Goal: Information Seeking & Learning: Find specific fact

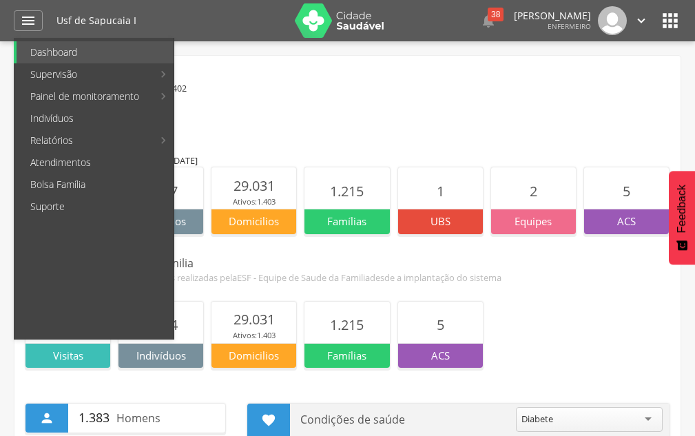
click at [297, 132] on div "Retrato da UBS" at bounding box center [348, 131] width 646 height 12
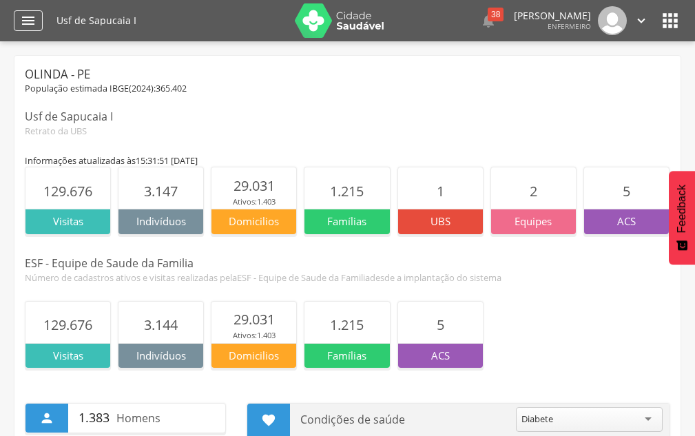
click at [14, 21] on div "" at bounding box center [28, 20] width 29 height 21
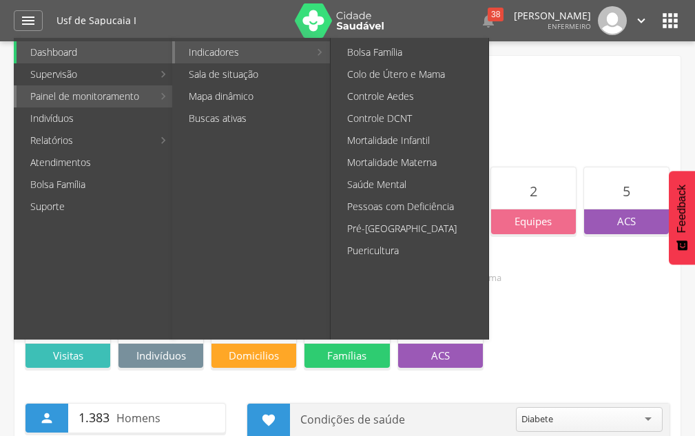
click at [214, 45] on link "Indicadores" at bounding box center [242, 52] width 134 height 22
click at [386, 123] on link "Controle DCNT" at bounding box center [411, 118] width 155 height 22
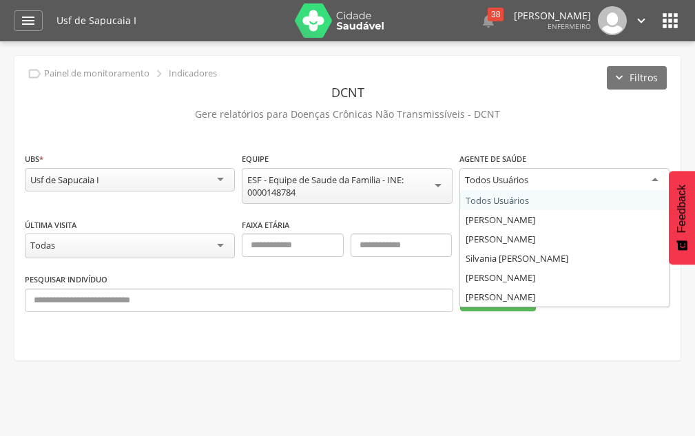
click at [511, 182] on div "Todos Usuários" at bounding box center [496, 180] width 63 height 12
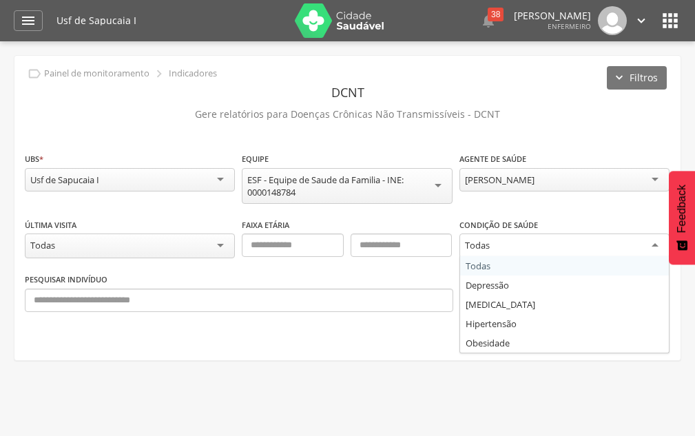
click at [493, 251] on input "select-one" at bounding box center [492, 246] width 3 height 12
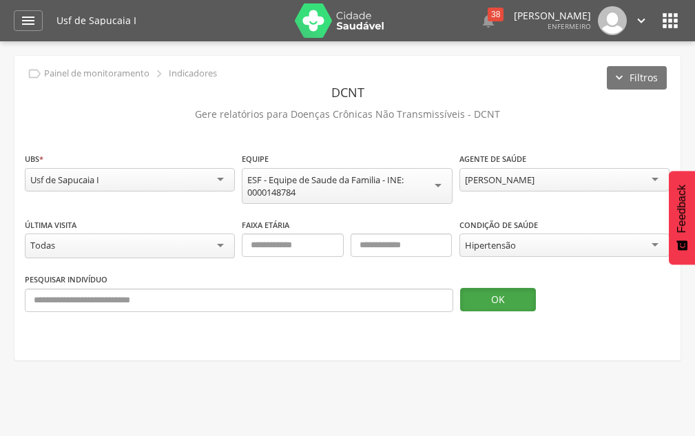
click at [491, 301] on button "OK" at bounding box center [498, 299] width 76 height 23
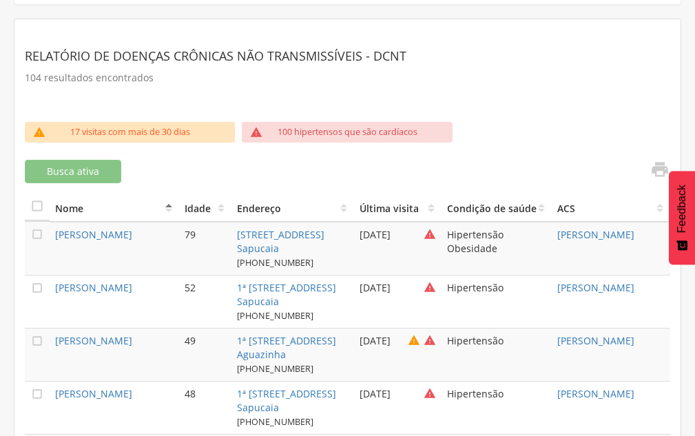
scroll to position [413, 0]
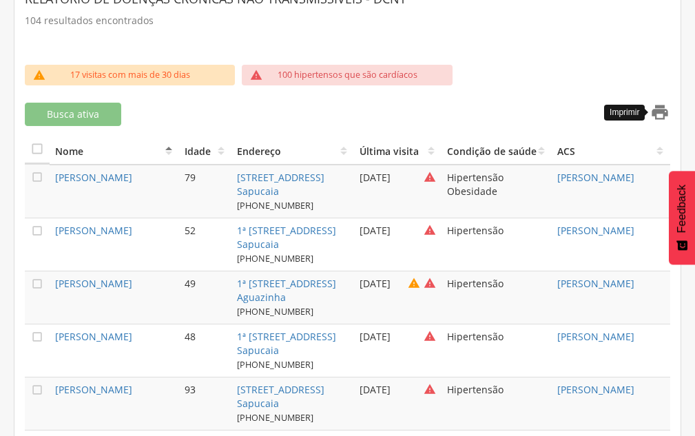
click at [651, 114] on icon "" at bounding box center [659, 112] width 19 height 19
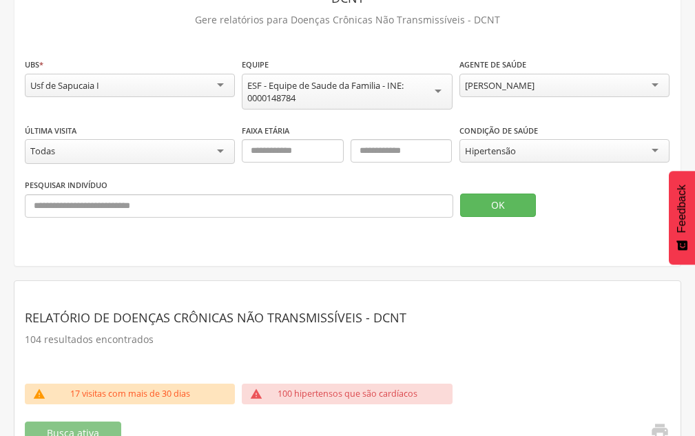
scroll to position [0, 0]
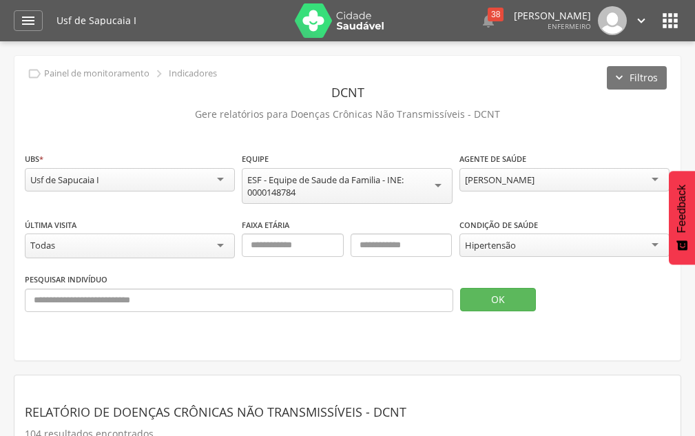
click at [485, 189] on div "[PERSON_NAME]" at bounding box center [565, 179] width 210 height 23
click at [470, 291] on button "OK" at bounding box center [498, 299] width 76 height 23
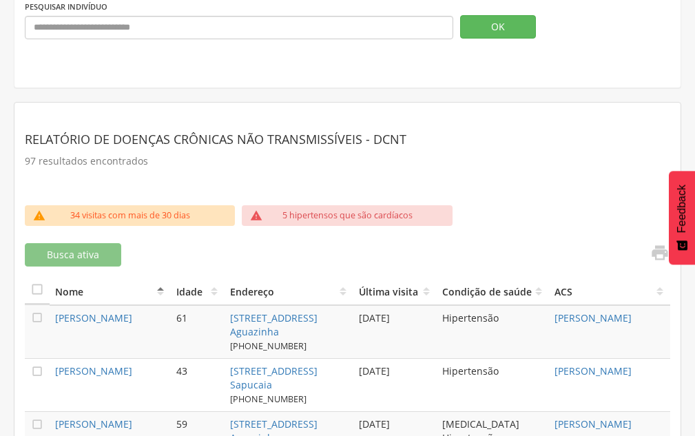
scroll to position [276, 0]
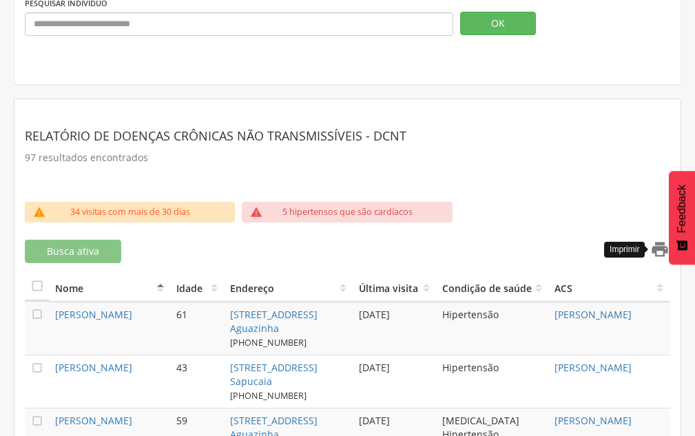
click at [660, 254] on icon "" at bounding box center [659, 249] width 19 height 19
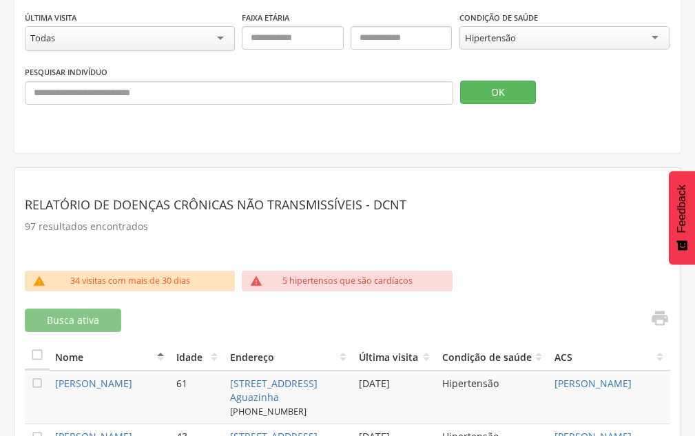
scroll to position [139, 0]
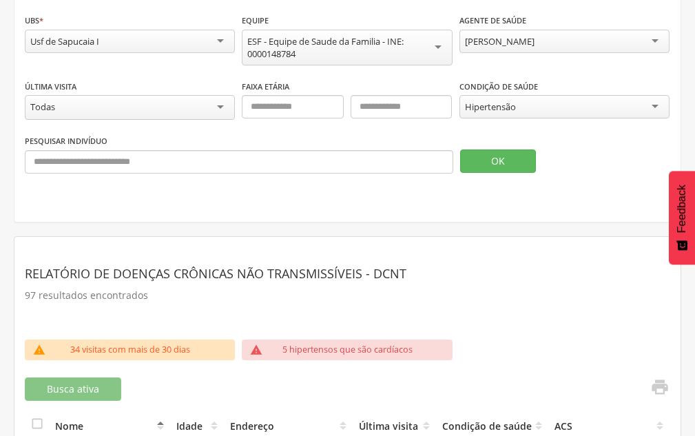
click at [513, 109] on div "Hipertensão" at bounding box center [490, 107] width 51 height 12
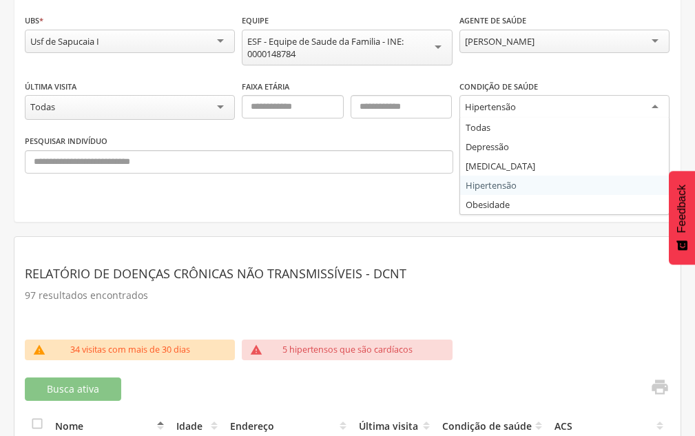
click at [506, 45] on div "[PERSON_NAME]" at bounding box center [500, 41] width 70 height 12
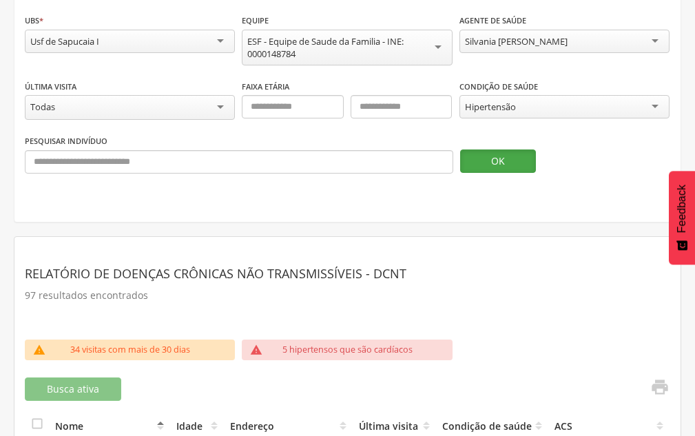
click at [489, 158] on button "OK" at bounding box center [498, 161] width 76 height 23
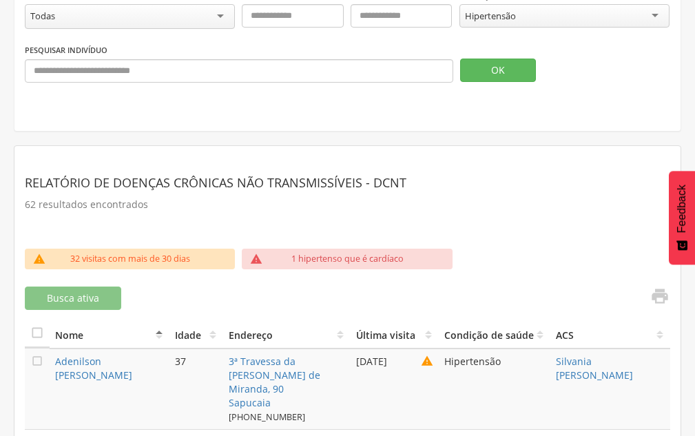
scroll to position [276, 0]
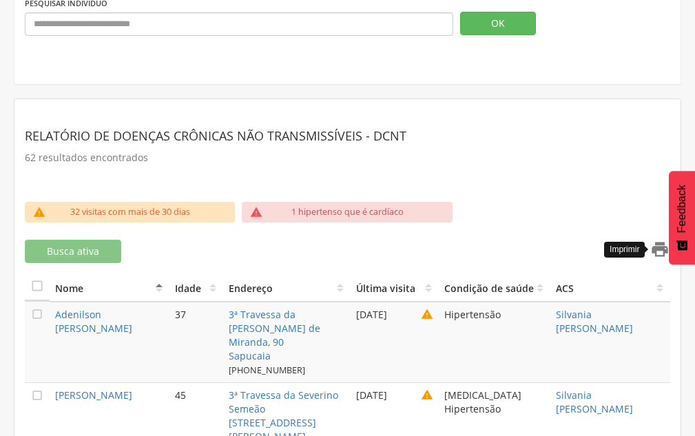
click at [653, 243] on icon "" at bounding box center [659, 249] width 19 height 19
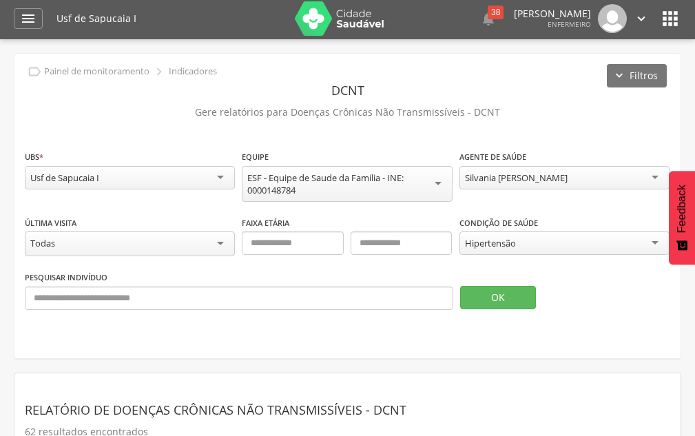
scroll to position [0, 0]
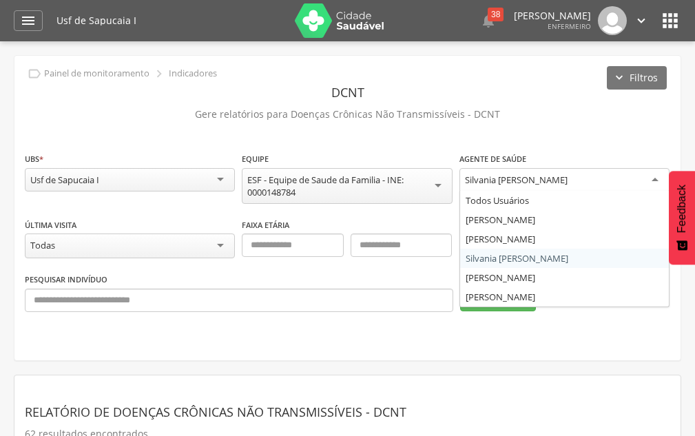
click at [593, 178] on div "Silvania [PERSON_NAME]" at bounding box center [565, 180] width 210 height 25
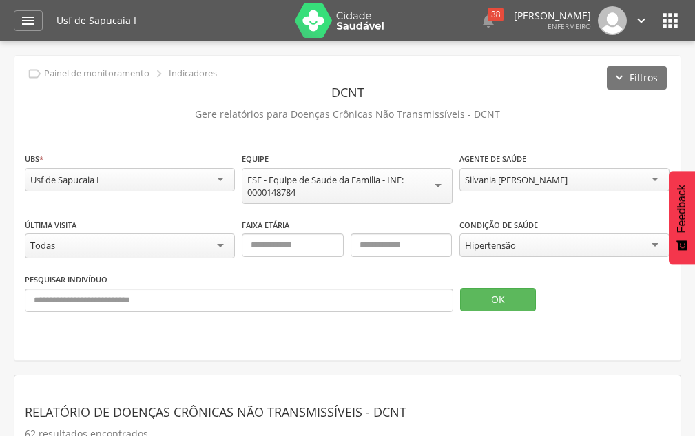
click at [477, 317] on div "Pesquisar indivíduo OK" at bounding box center [348, 297] width 646 height 50
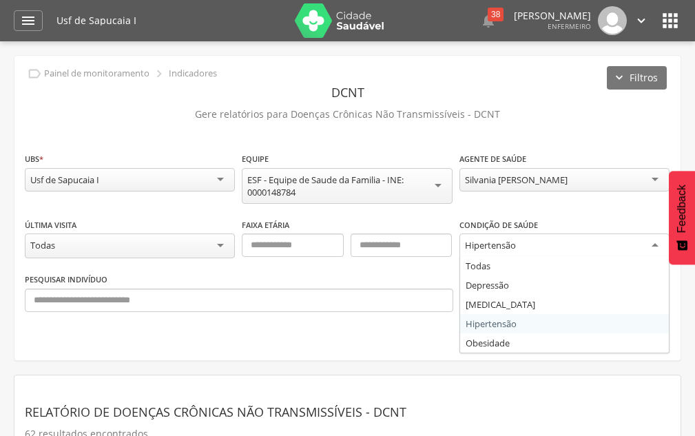
click at [487, 240] on div "Hipertensão" at bounding box center [490, 245] width 51 height 12
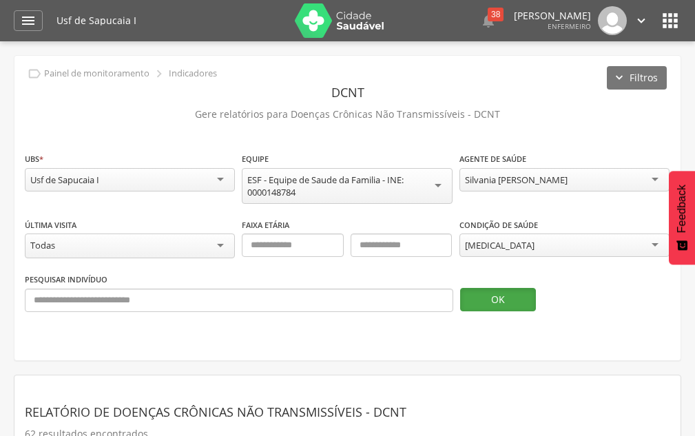
click at [490, 295] on button "OK" at bounding box center [498, 299] width 76 height 23
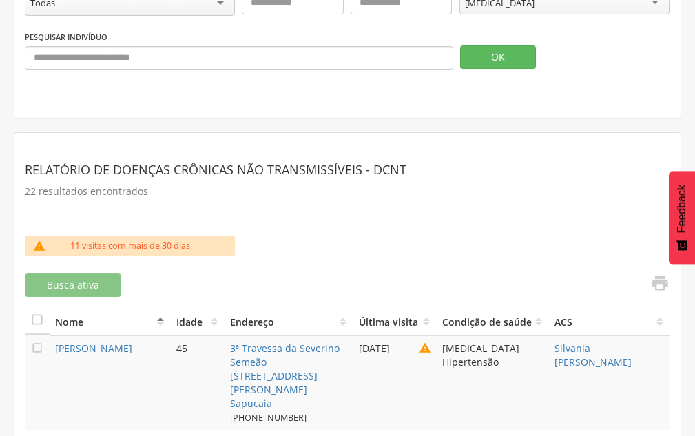
scroll to position [276, 0]
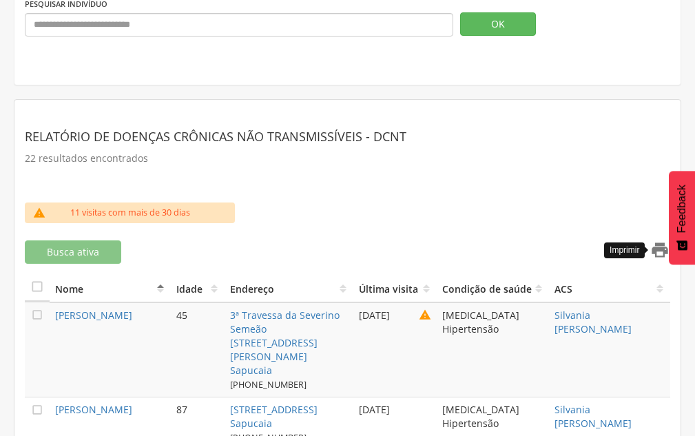
click at [655, 245] on icon "" at bounding box center [659, 249] width 19 height 19
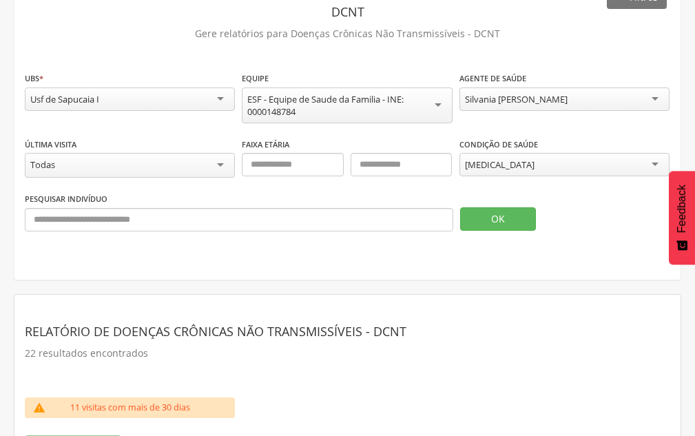
scroll to position [69, 0]
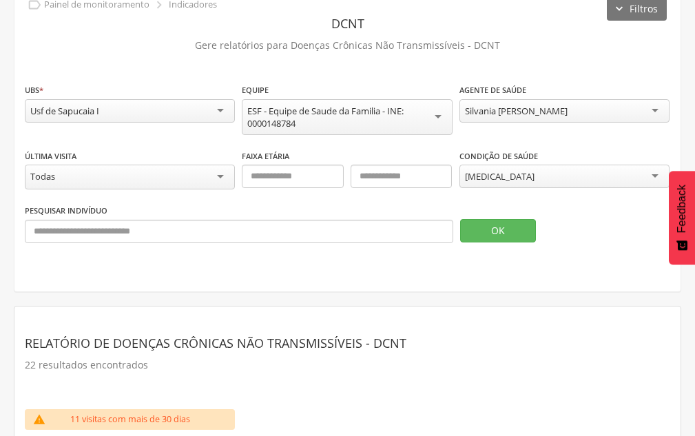
click at [485, 172] on div "[MEDICAL_DATA]" at bounding box center [500, 176] width 70 height 12
click at [480, 228] on button "OK" at bounding box center [498, 230] width 76 height 23
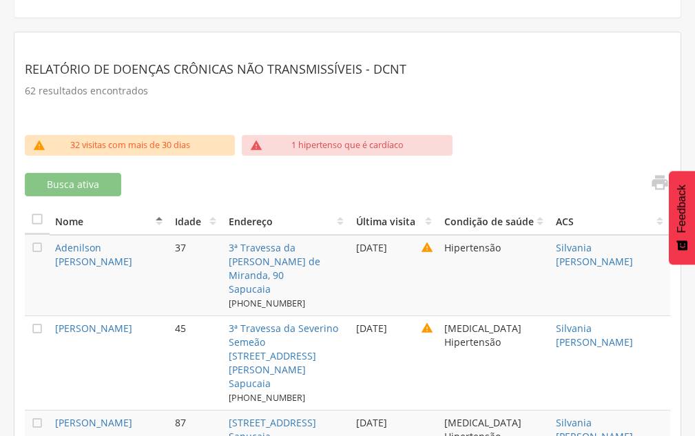
scroll to position [345, 0]
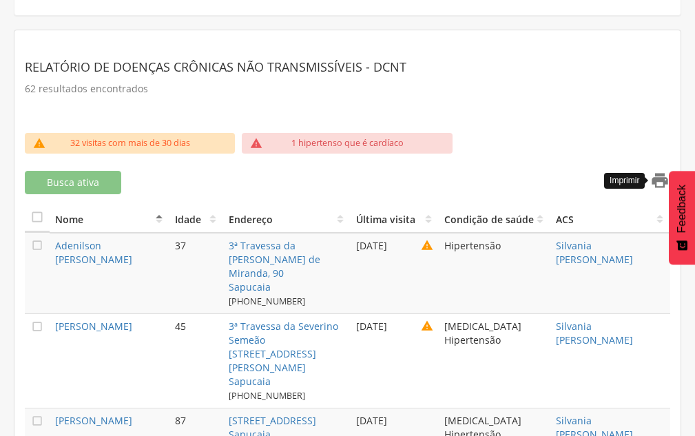
click at [654, 183] on icon "" at bounding box center [659, 180] width 19 height 19
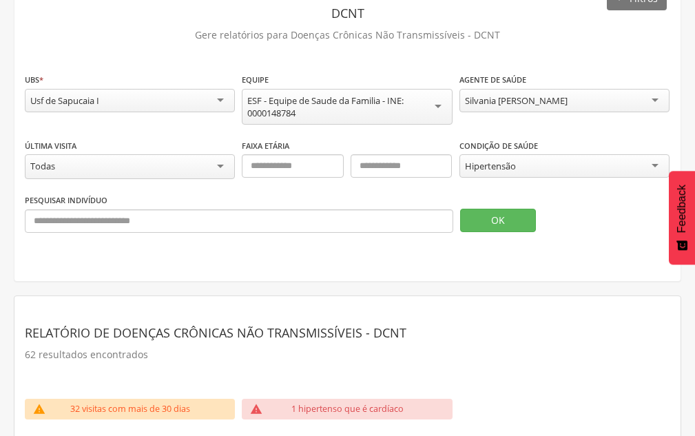
scroll to position [70, 0]
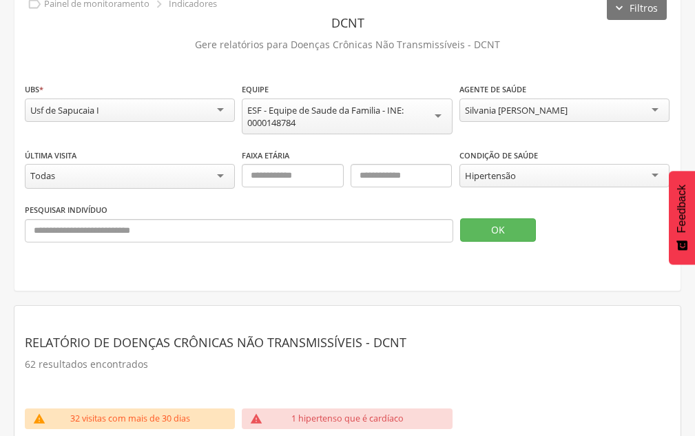
click at [535, 110] on div "Silvania [PERSON_NAME]" at bounding box center [516, 110] width 103 height 12
click at [498, 169] on div "Hipertensão" at bounding box center [565, 175] width 210 height 23
click at [473, 221] on button "OK" at bounding box center [498, 229] width 76 height 23
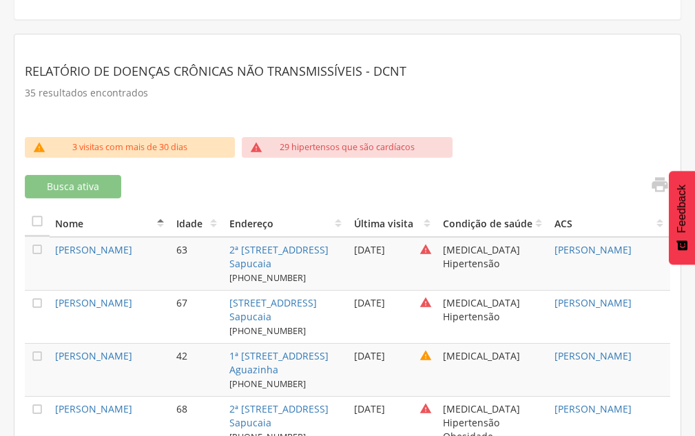
scroll to position [345, 0]
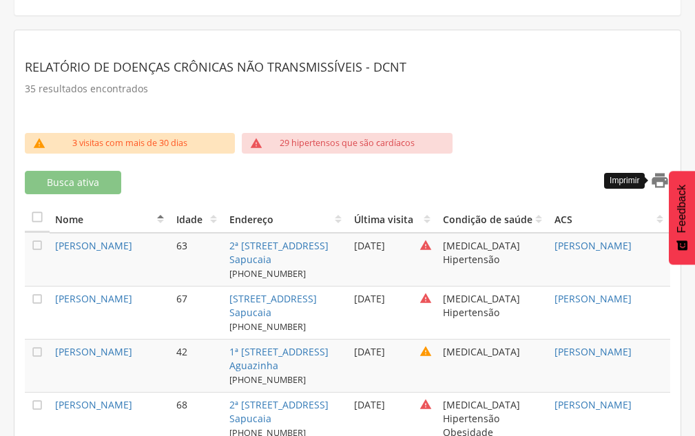
click at [662, 179] on icon "" at bounding box center [659, 180] width 19 height 19
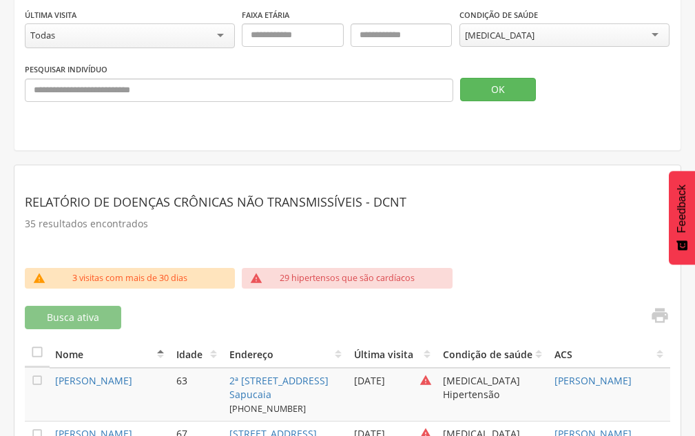
scroll to position [139, 0]
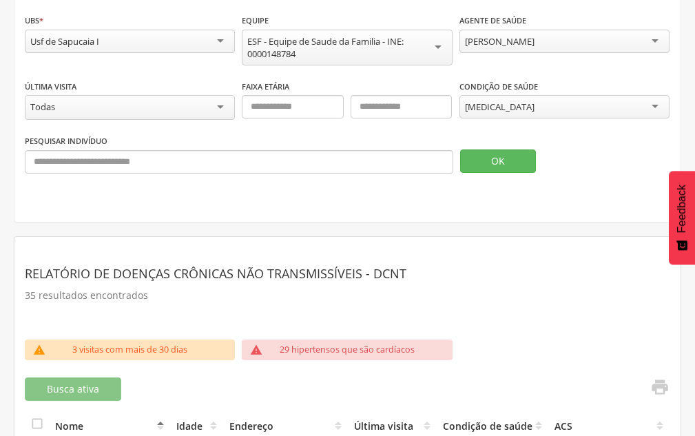
click at [533, 43] on div "[PERSON_NAME]" at bounding box center [500, 41] width 70 height 12
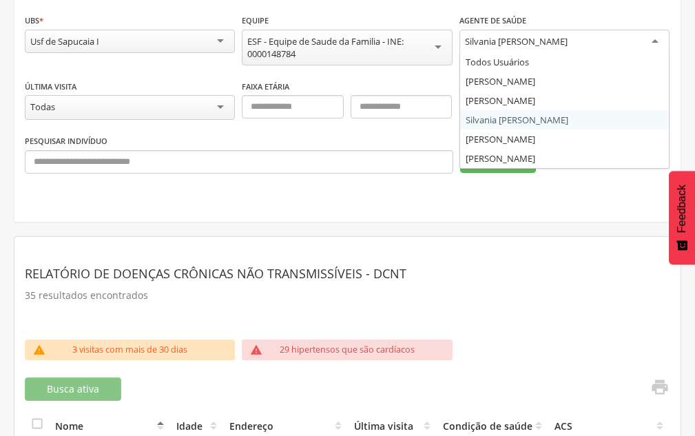
click at [511, 30] on div "Silvania [PERSON_NAME]" at bounding box center [565, 42] width 210 height 25
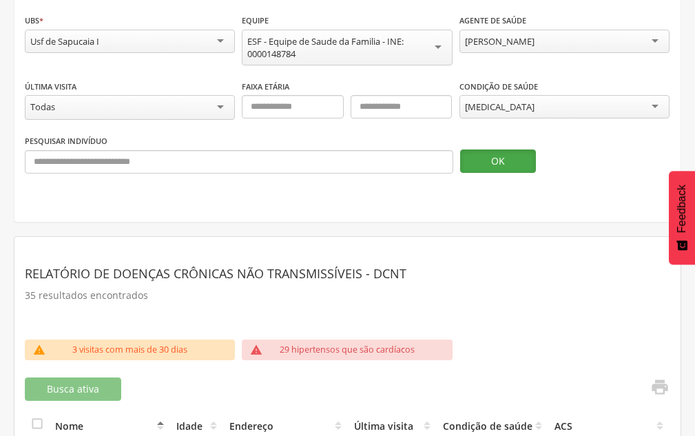
click at [496, 156] on button "OK" at bounding box center [498, 161] width 76 height 23
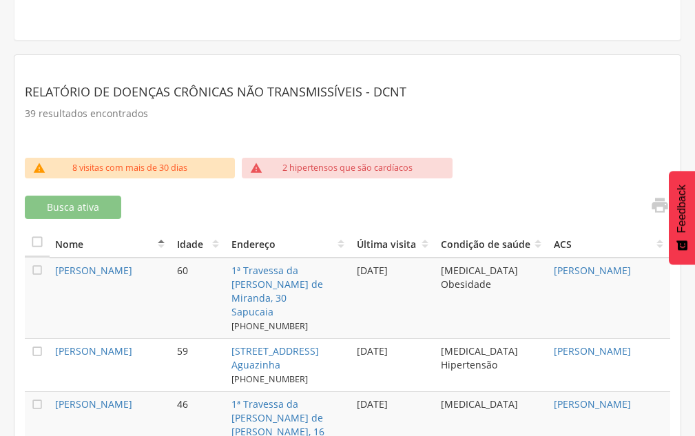
scroll to position [345, 0]
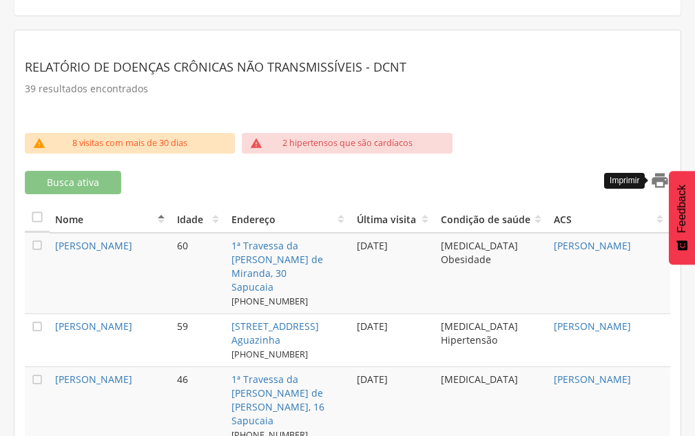
click at [651, 183] on icon "" at bounding box center [659, 180] width 19 height 19
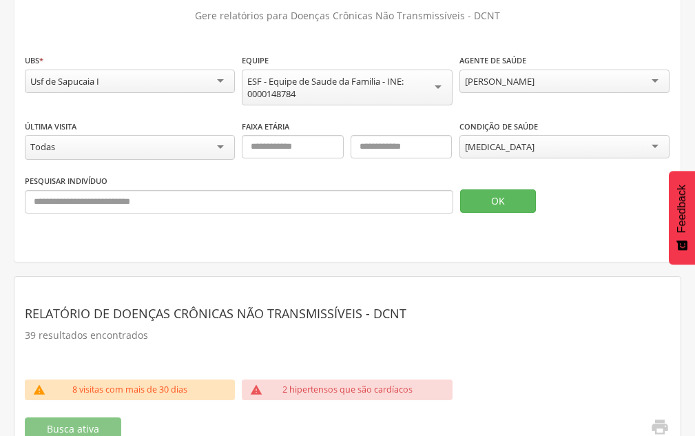
scroll to position [70, 0]
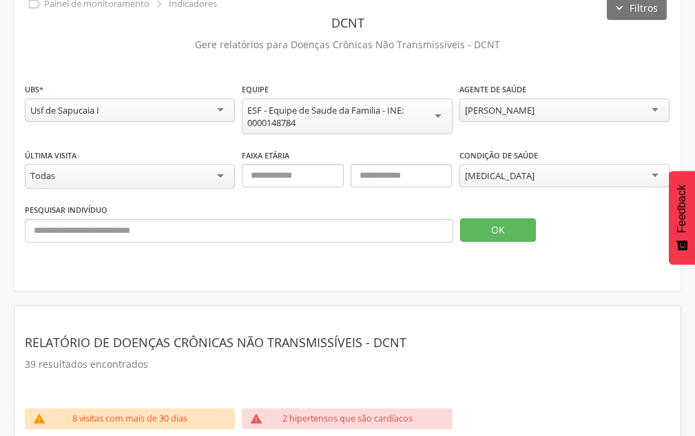
click at [515, 107] on div "[PERSON_NAME]" at bounding box center [500, 110] width 70 height 12
click at [480, 224] on button "OK" at bounding box center [498, 229] width 76 height 23
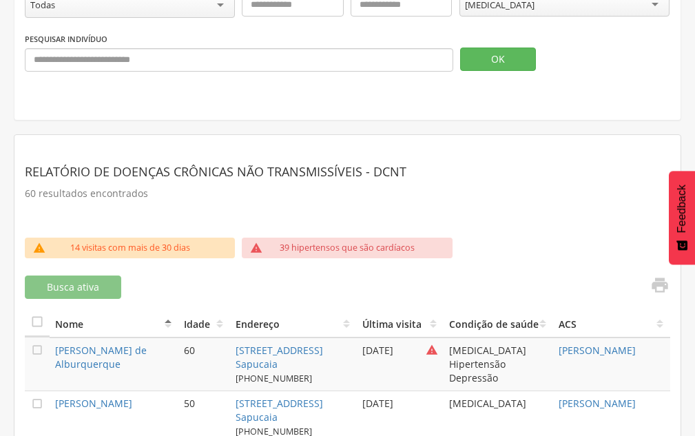
scroll to position [276, 0]
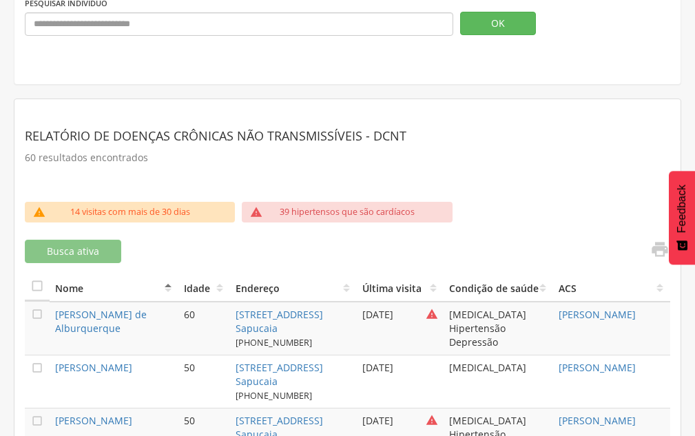
click at [649, 245] on link "" at bounding box center [656, 251] width 28 height 23
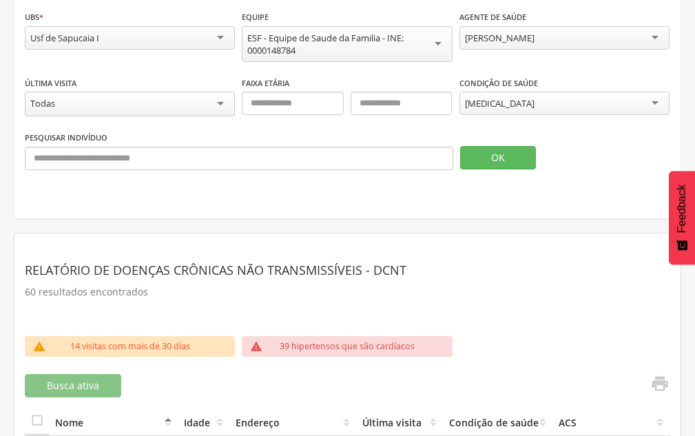
scroll to position [70, 0]
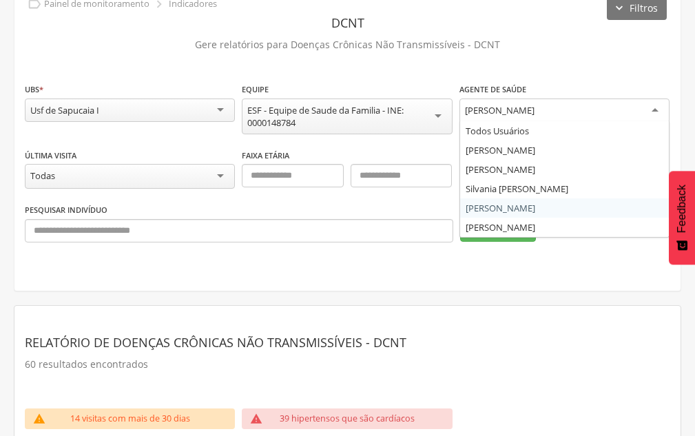
click at [522, 111] on div "[PERSON_NAME]" at bounding box center [500, 110] width 70 height 12
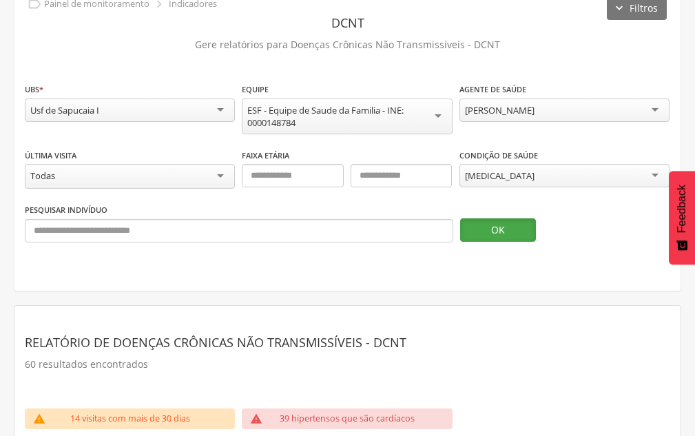
click at [478, 224] on button "OK" at bounding box center [498, 229] width 76 height 23
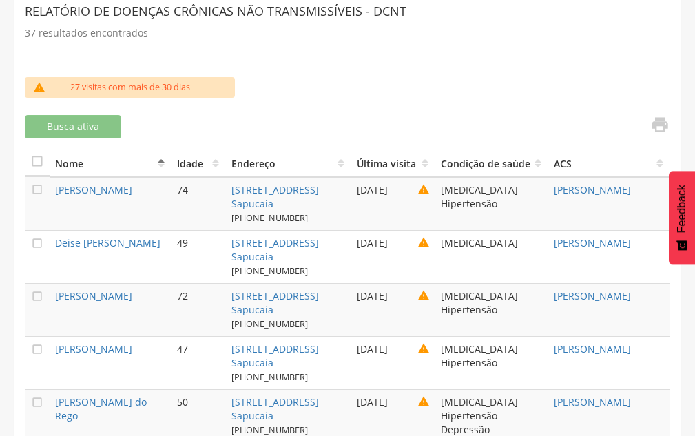
scroll to position [414, 0]
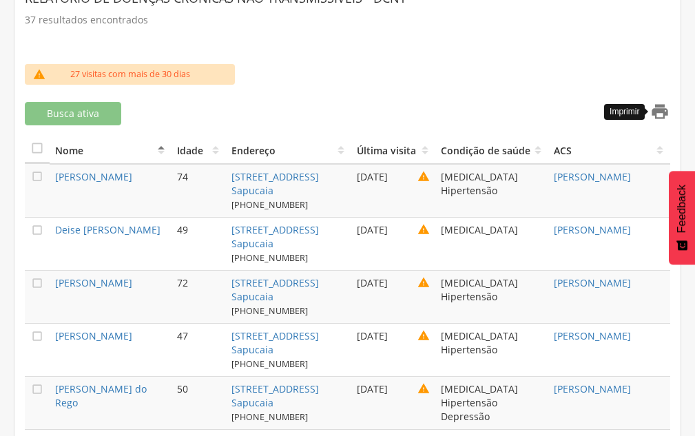
click at [658, 114] on icon "" at bounding box center [659, 111] width 19 height 19
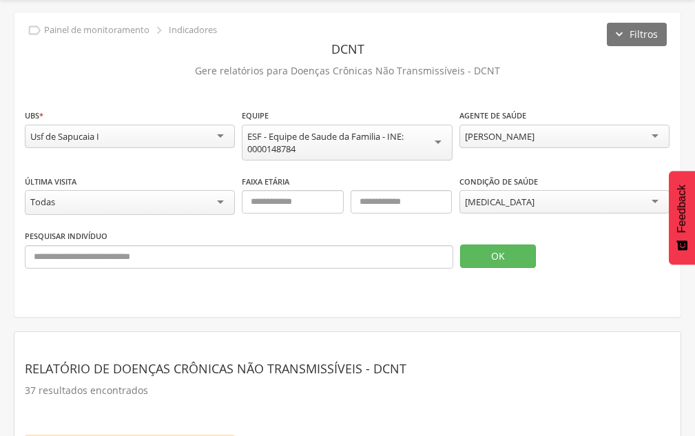
scroll to position [1, 0]
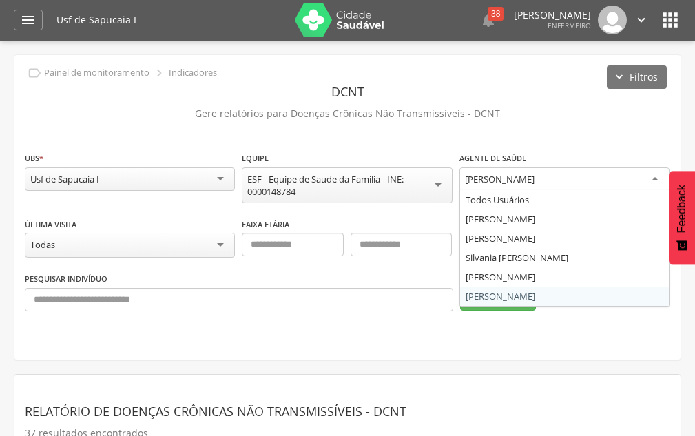
click at [506, 181] on div "[PERSON_NAME]" at bounding box center [500, 179] width 70 height 12
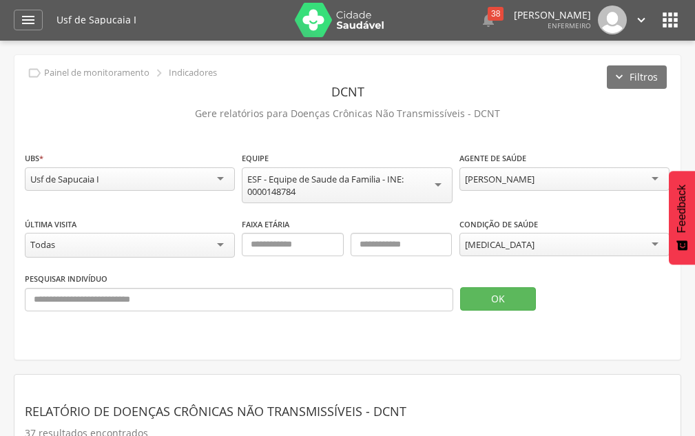
click at [499, 249] on div "[MEDICAL_DATA]" at bounding box center [500, 244] width 70 height 12
click at [495, 303] on button "OK" at bounding box center [498, 298] width 76 height 23
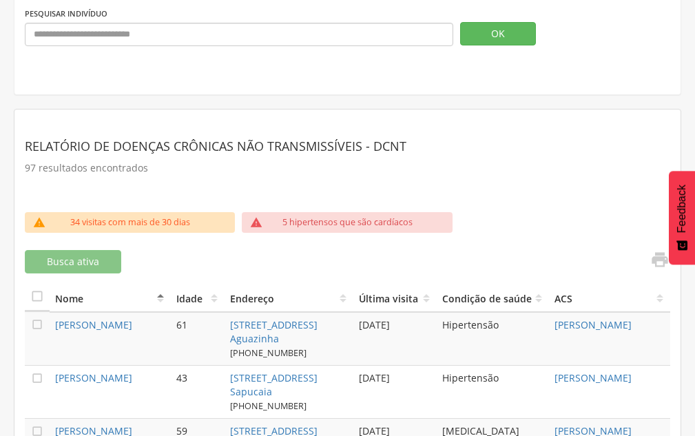
scroll to position [276, 0]
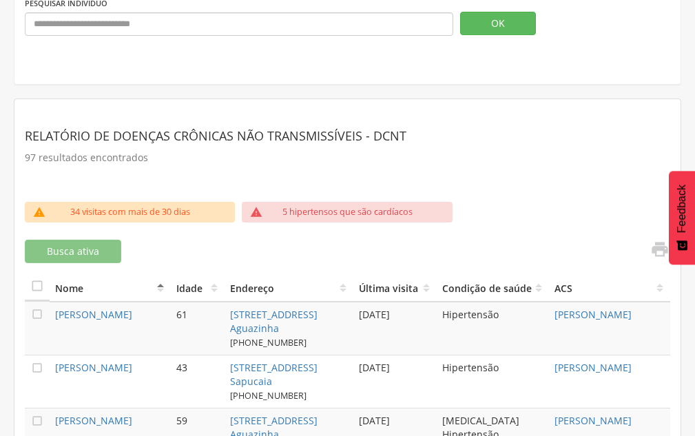
click at [655, 260] on link "" at bounding box center [656, 251] width 28 height 23
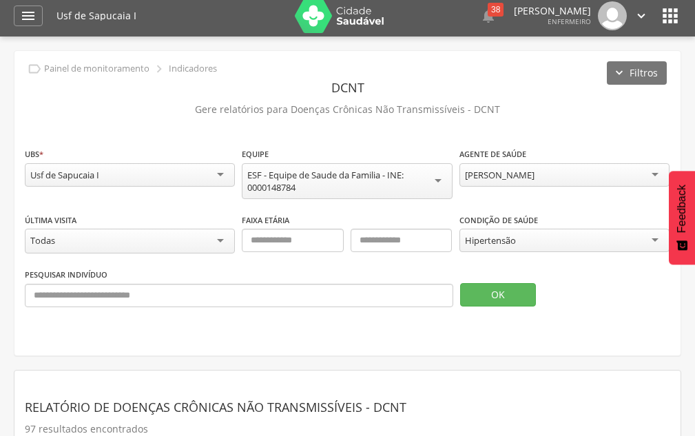
scroll to position [1, 0]
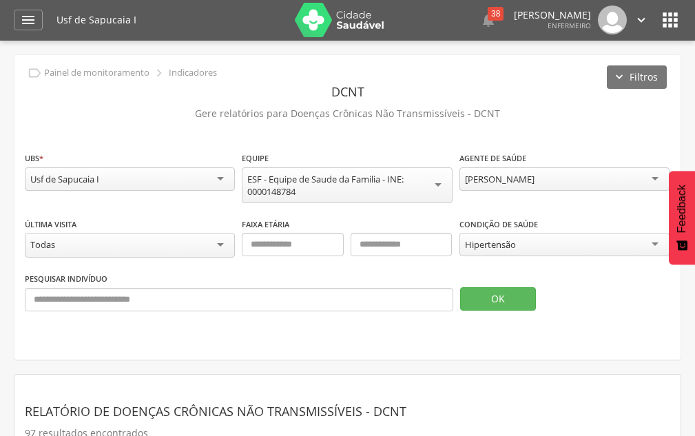
click at [535, 176] on div "[PERSON_NAME]" at bounding box center [500, 179] width 70 height 12
click at [489, 308] on button "OK" at bounding box center [498, 298] width 76 height 23
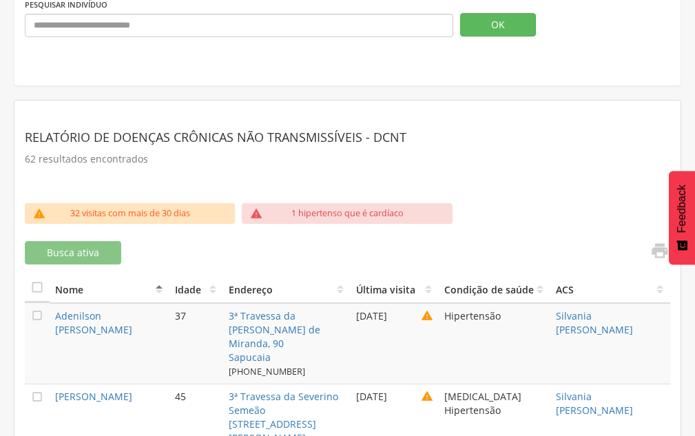
scroll to position [276, 0]
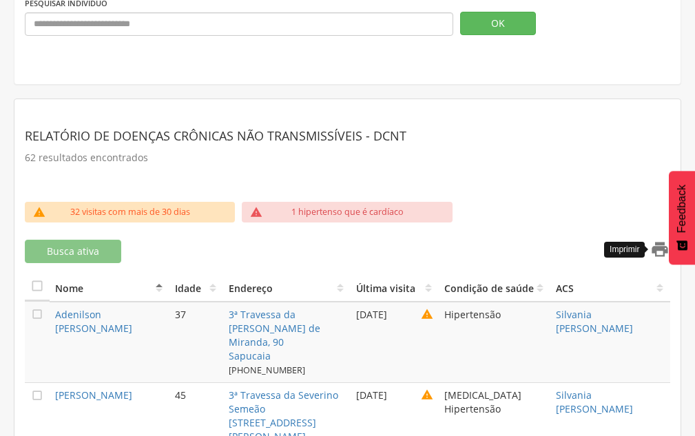
click at [668, 251] on icon "" at bounding box center [659, 249] width 19 height 19
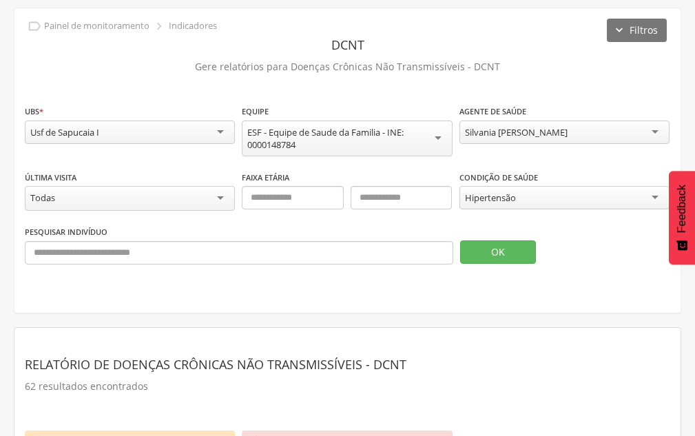
scroll to position [1, 0]
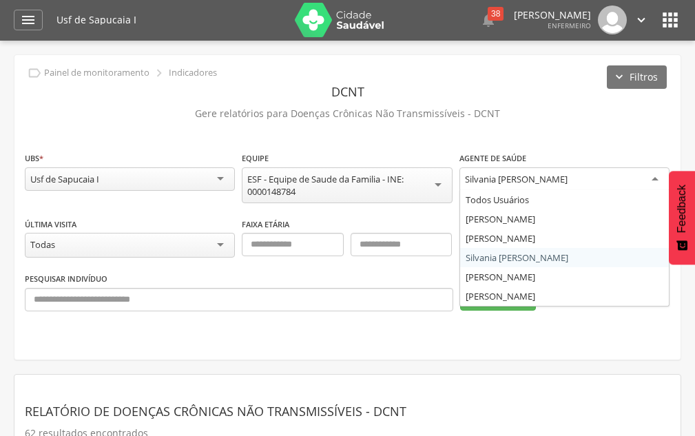
click at [486, 179] on div "Silvania [PERSON_NAME]" at bounding box center [516, 179] width 103 height 12
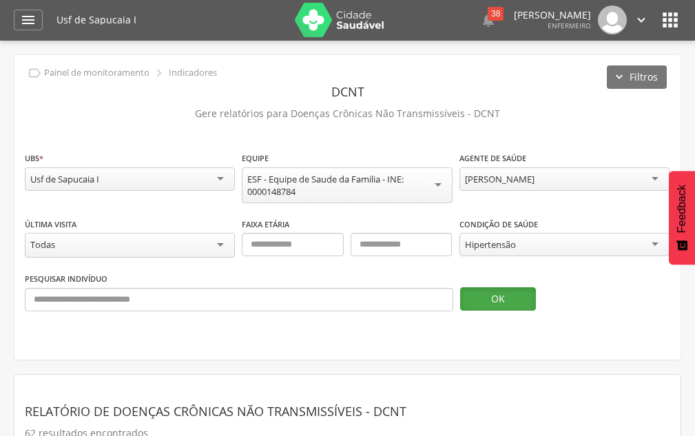
click at [484, 294] on button "OK" at bounding box center [498, 298] width 76 height 23
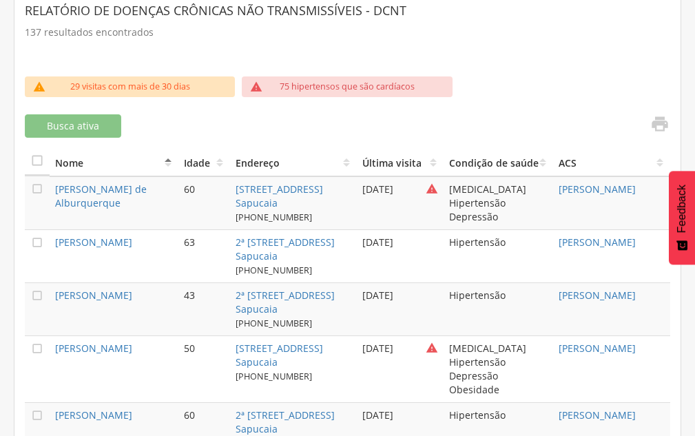
scroll to position [414, 0]
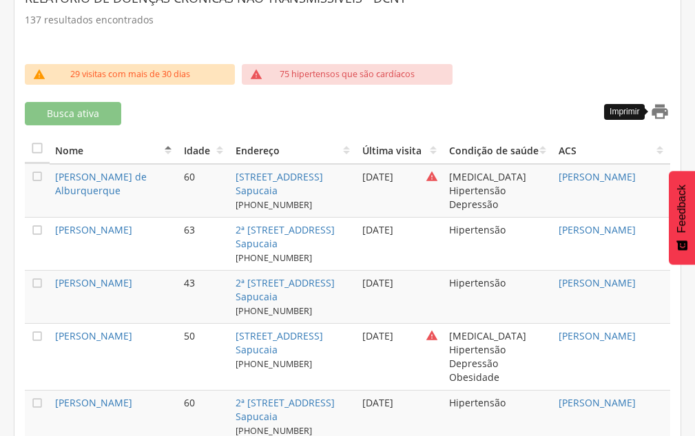
click at [664, 110] on icon "" at bounding box center [659, 111] width 19 height 19
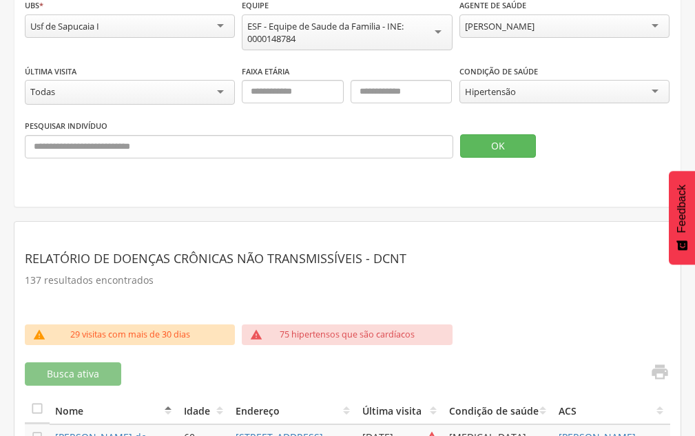
scroll to position [139, 0]
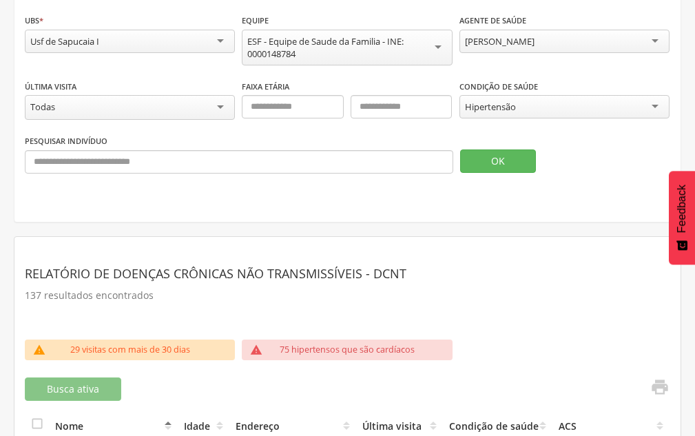
click at [480, 39] on div "[PERSON_NAME]" at bounding box center [500, 41] width 70 height 12
click at [475, 169] on button "OK" at bounding box center [498, 161] width 76 height 23
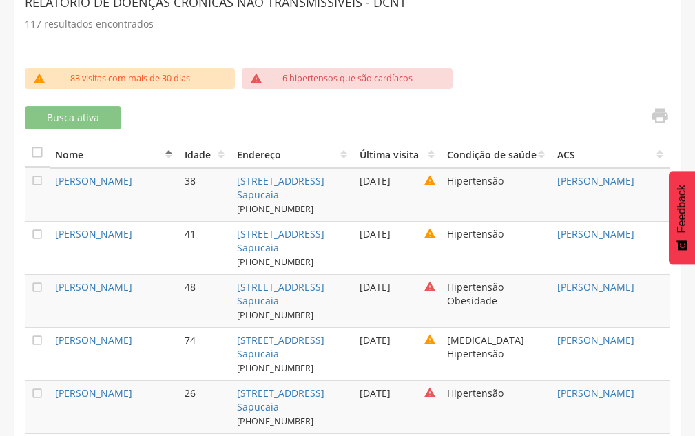
scroll to position [414, 0]
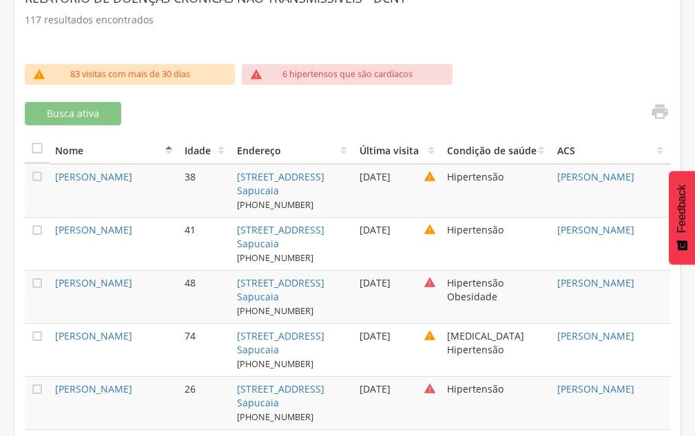
click at [649, 110] on link "" at bounding box center [656, 113] width 28 height 23
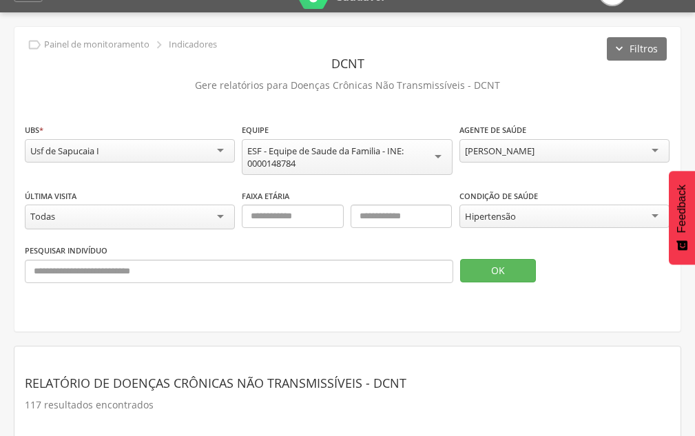
scroll to position [0, 0]
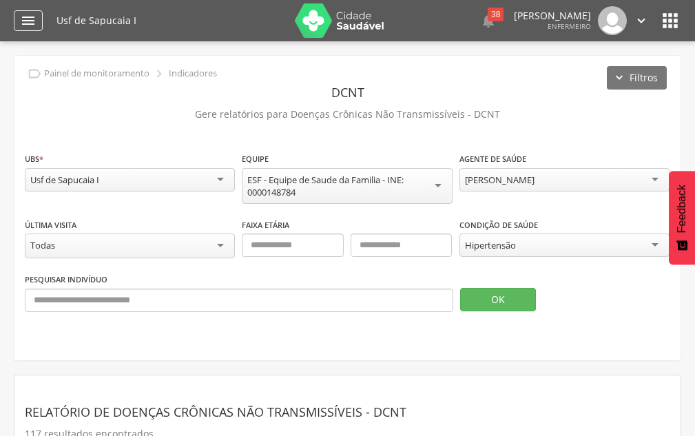
click at [26, 22] on icon "" at bounding box center [28, 20] width 17 height 17
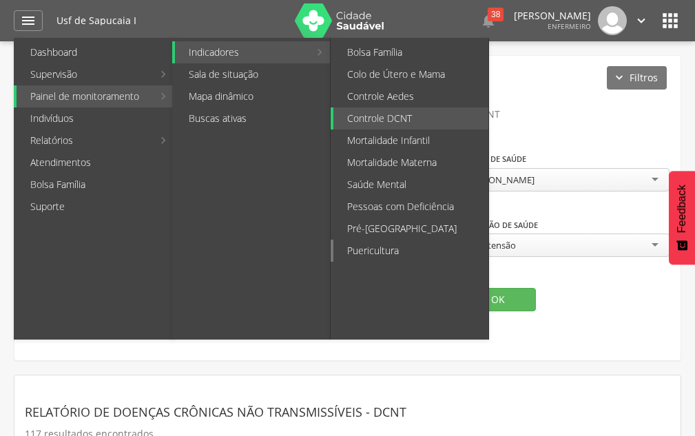
click at [393, 243] on link "Puericultura" at bounding box center [411, 251] width 155 height 22
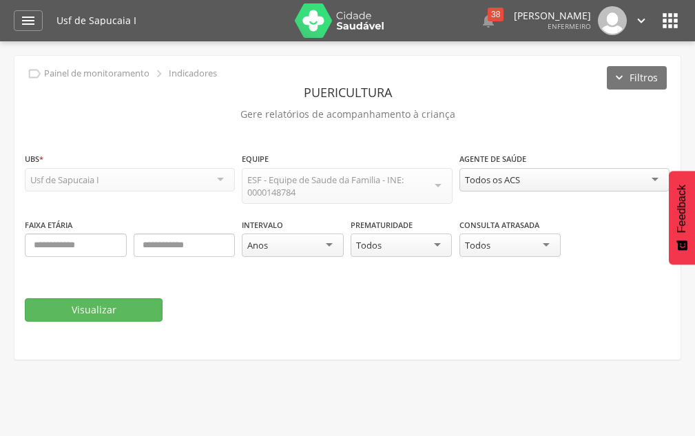
click at [500, 183] on div "Todos os ACS" at bounding box center [492, 180] width 55 height 12
click at [113, 307] on button "Visualizar" at bounding box center [94, 309] width 138 height 23
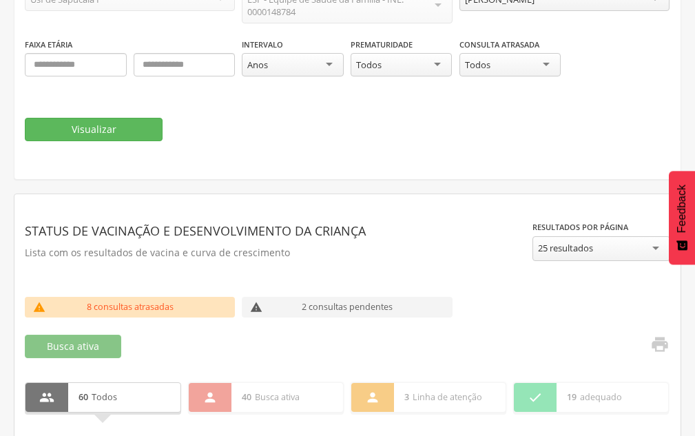
scroll to position [207, 0]
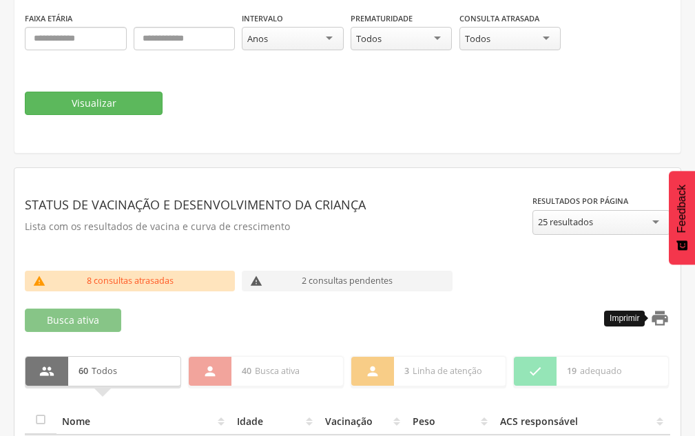
click at [663, 321] on icon "" at bounding box center [659, 318] width 19 height 19
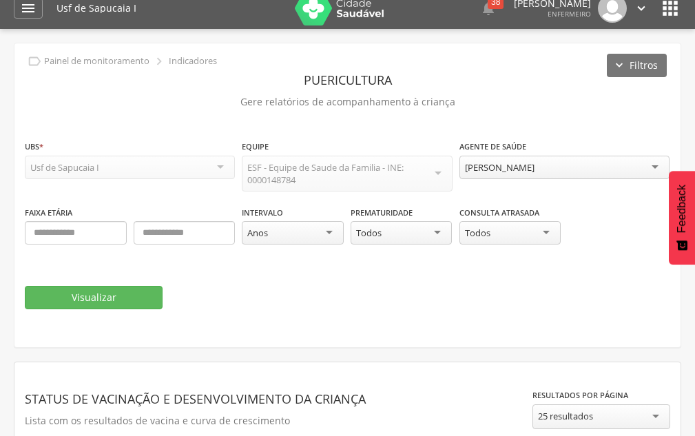
scroll to position [0, 0]
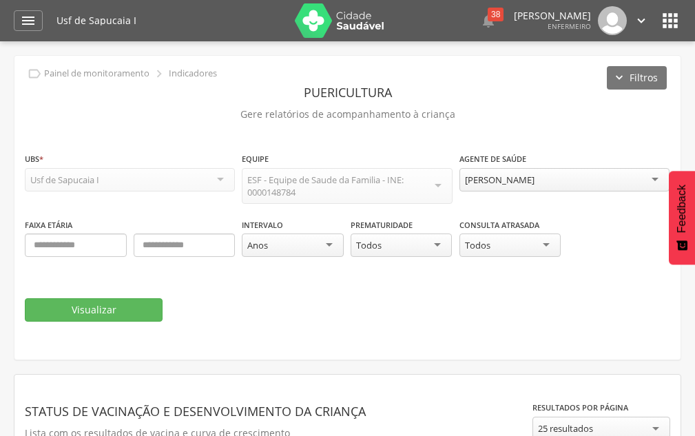
click at [504, 172] on div "[PERSON_NAME]" at bounding box center [565, 179] width 210 height 23
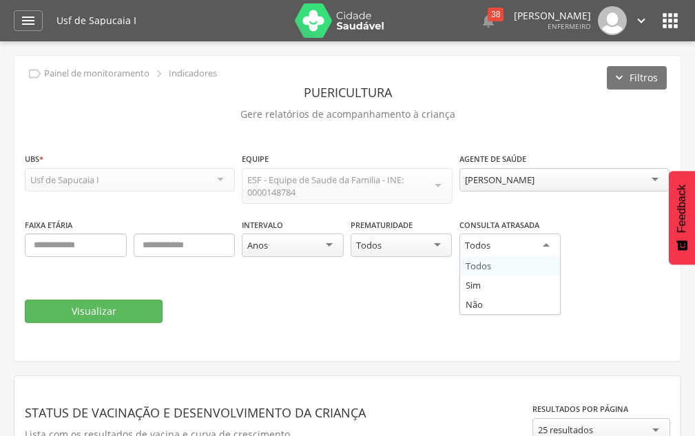
click at [489, 240] on div "Todos" at bounding box center [477, 245] width 25 height 12
click at [262, 283] on fieldset "**********" at bounding box center [348, 238] width 646 height 172
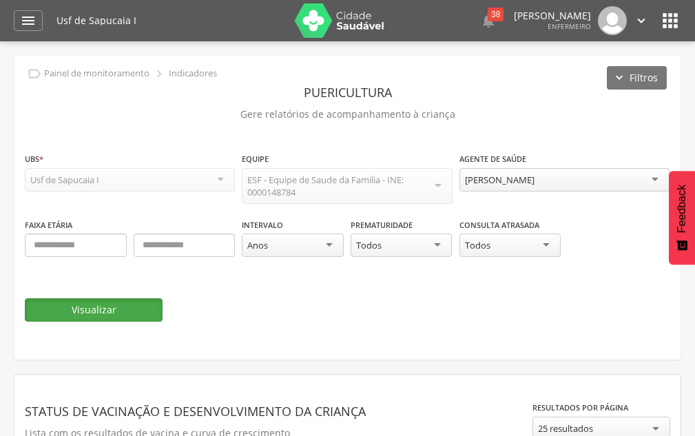
click at [114, 302] on button "Visualizar" at bounding box center [94, 309] width 138 height 23
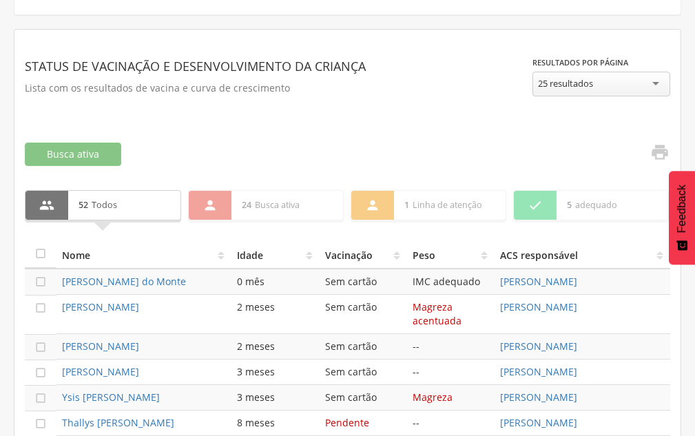
scroll to position [346, 0]
click at [219, 203] on div "" at bounding box center [210, 204] width 43 height 29
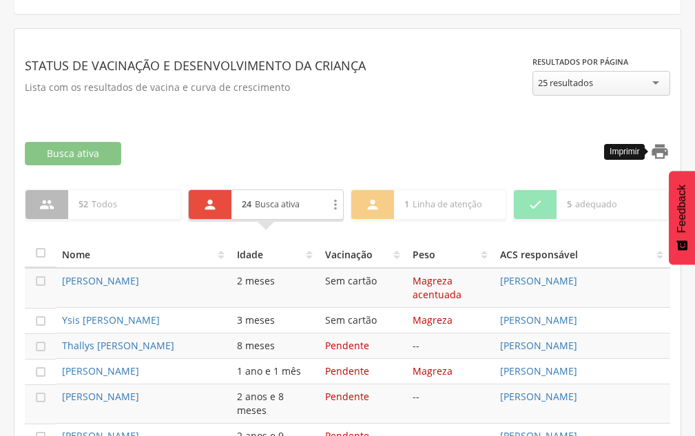
click at [655, 147] on icon "" at bounding box center [659, 151] width 19 height 19
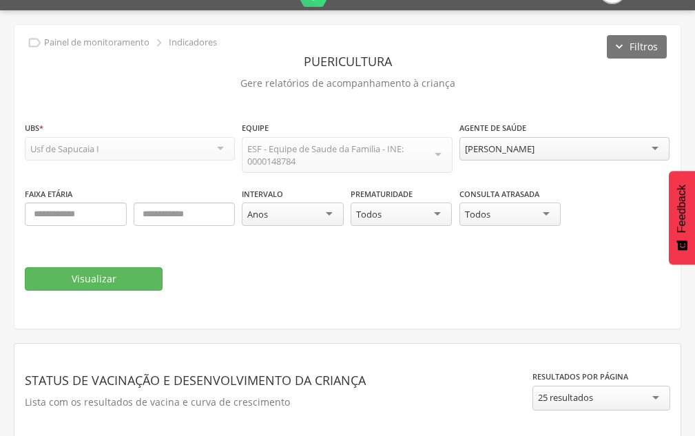
scroll to position [1, 0]
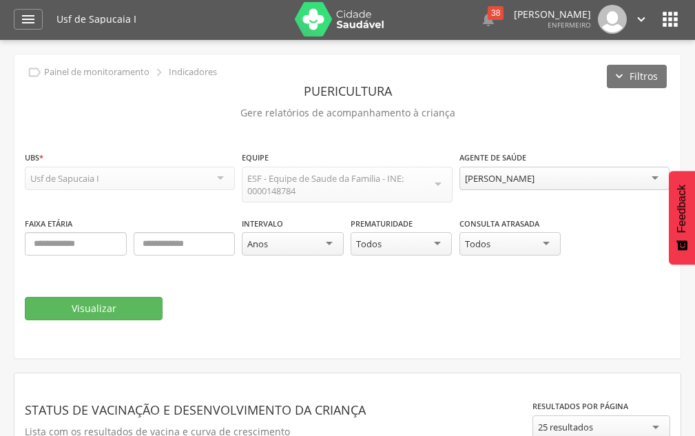
click at [488, 187] on div "[PERSON_NAME]" at bounding box center [565, 178] width 210 height 23
click at [114, 307] on button "Visualizar" at bounding box center [94, 308] width 138 height 23
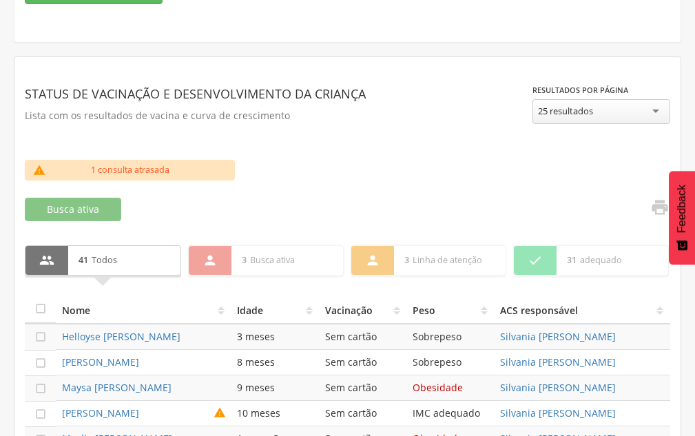
scroll to position [346, 0]
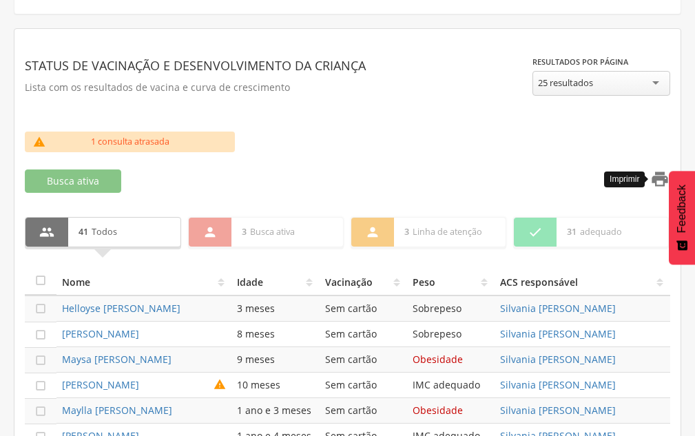
click at [657, 179] on icon "" at bounding box center [659, 179] width 19 height 19
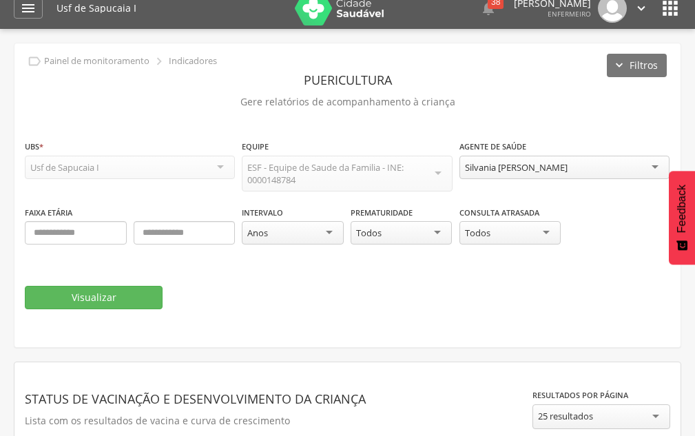
scroll to position [1, 0]
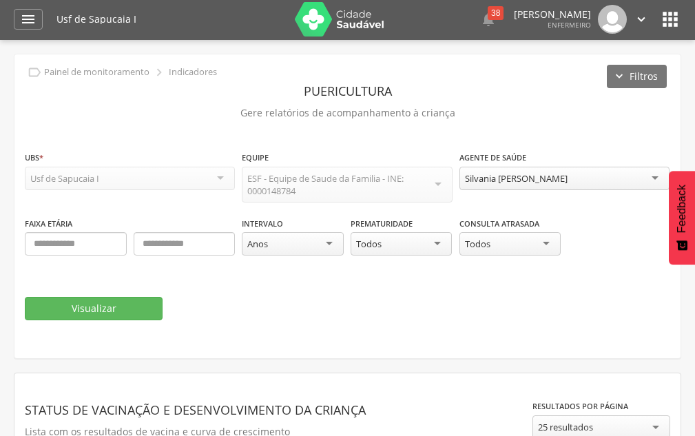
click at [478, 171] on div "Silvania [PERSON_NAME]" at bounding box center [565, 178] width 210 height 23
click at [131, 298] on button "Visualizar" at bounding box center [94, 308] width 138 height 23
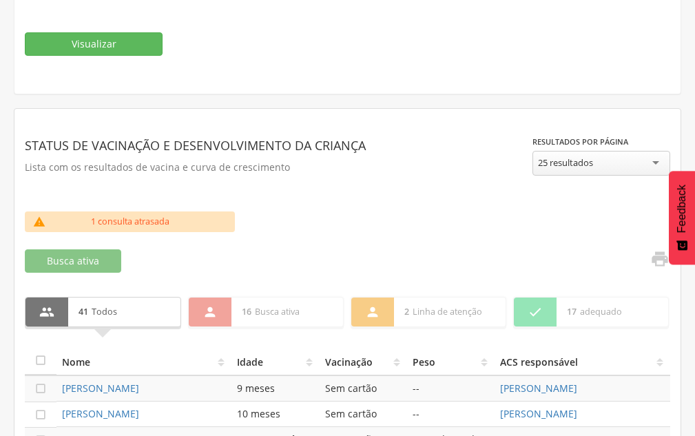
scroll to position [277, 0]
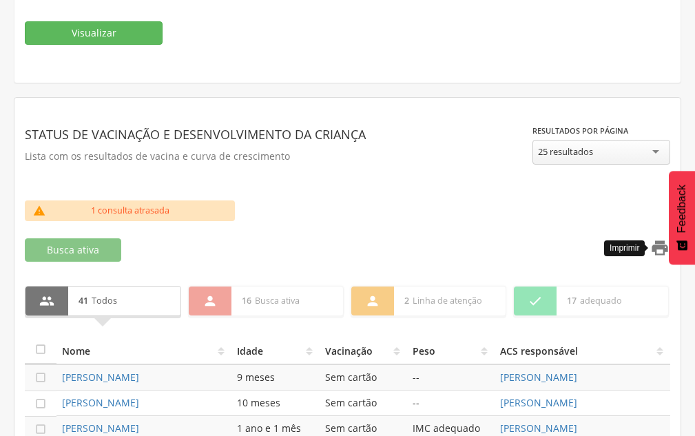
click at [654, 247] on icon "" at bounding box center [659, 247] width 19 height 19
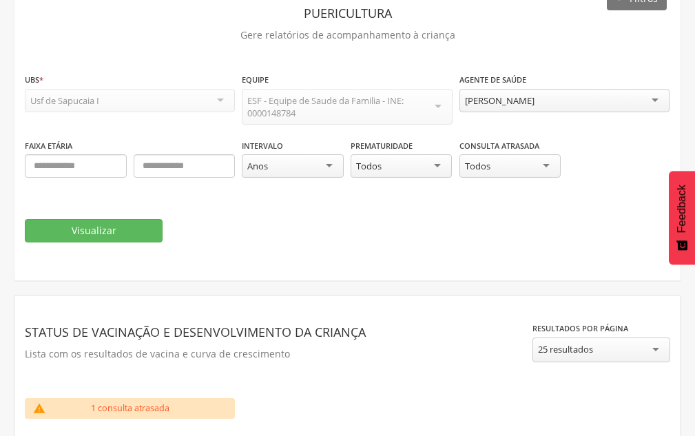
scroll to position [70, 0]
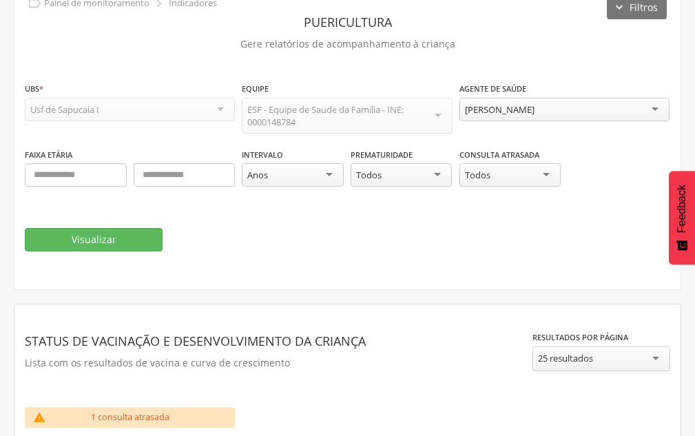
click at [507, 115] on div "[PERSON_NAME]" at bounding box center [500, 109] width 70 height 12
click at [96, 238] on button "Visualizar" at bounding box center [94, 239] width 138 height 23
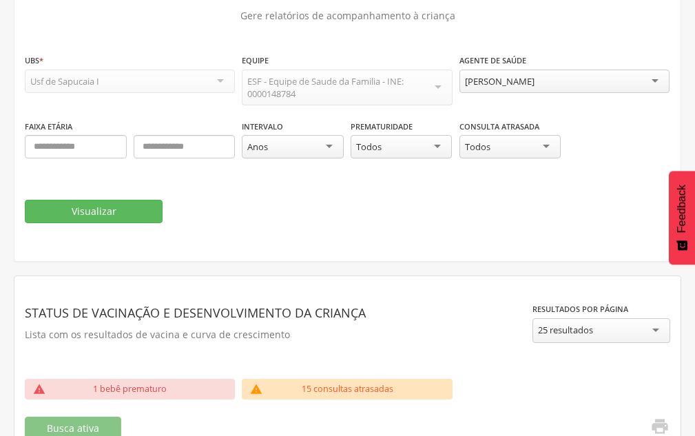
scroll to position [276, 0]
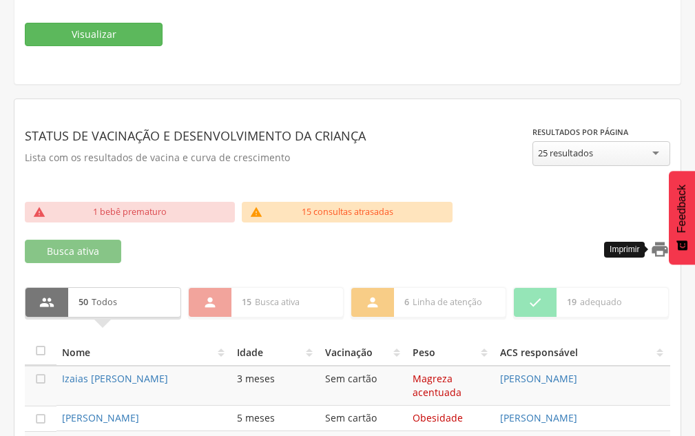
click at [659, 254] on icon "" at bounding box center [659, 249] width 19 height 19
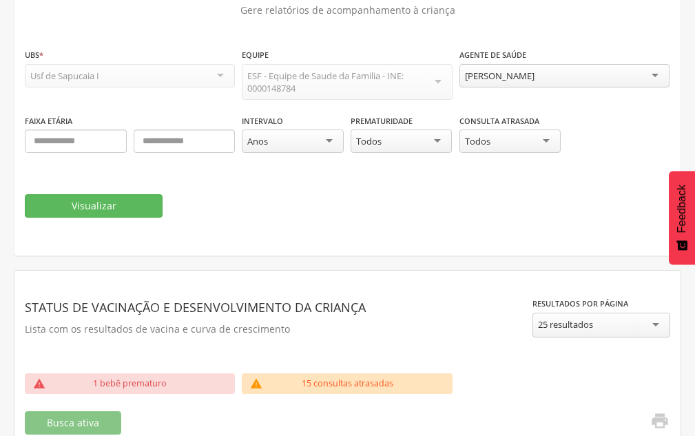
scroll to position [69, 0]
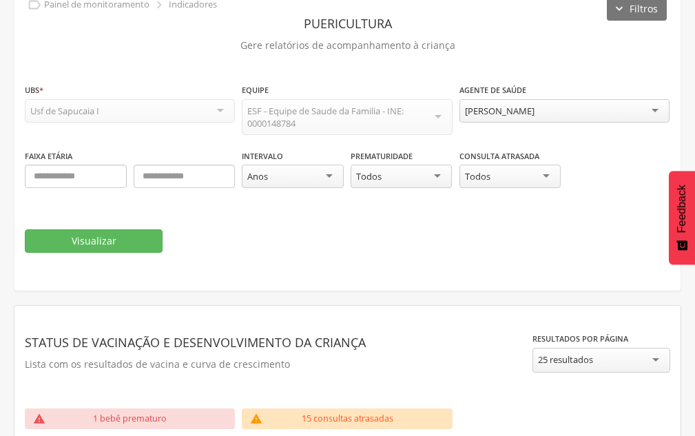
click at [511, 110] on div "[PERSON_NAME]" at bounding box center [500, 111] width 70 height 12
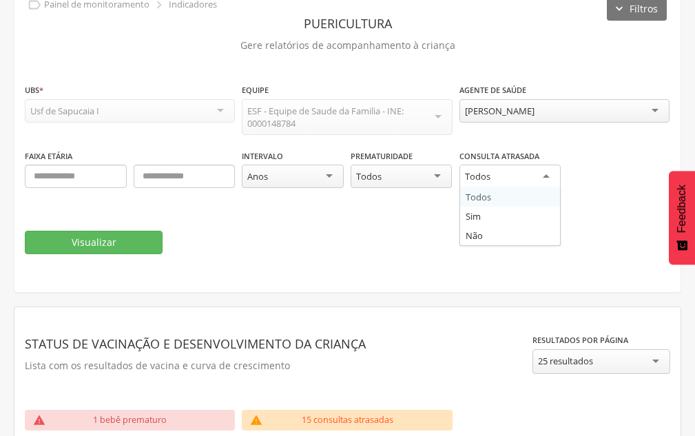
click at [502, 165] on div "Todos" at bounding box center [511, 177] width 102 height 25
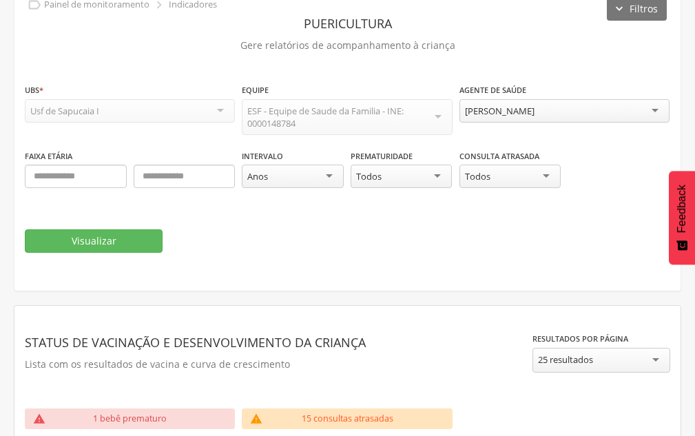
click at [488, 128] on div "**********" at bounding box center [565, 111] width 210 height 56
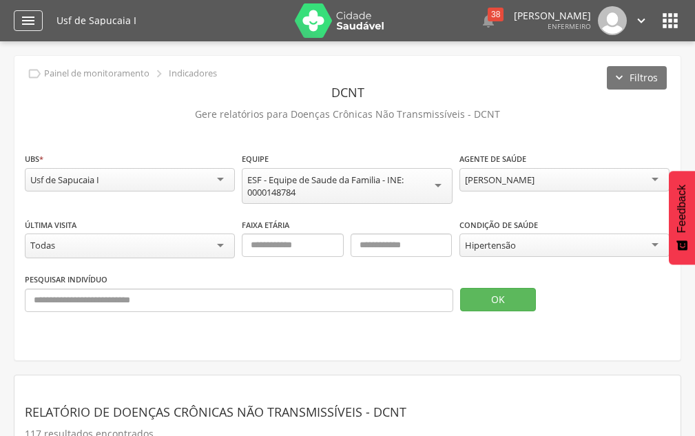
click at [34, 28] on icon "" at bounding box center [28, 20] width 17 height 17
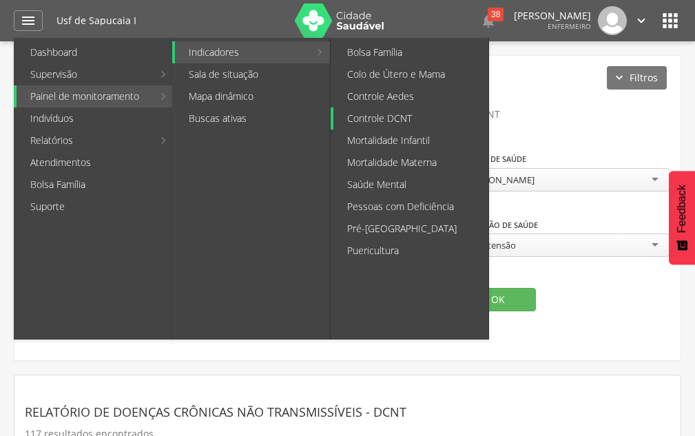
click at [391, 119] on link "Controle DCNT" at bounding box center [411, 118] width 155 height 22
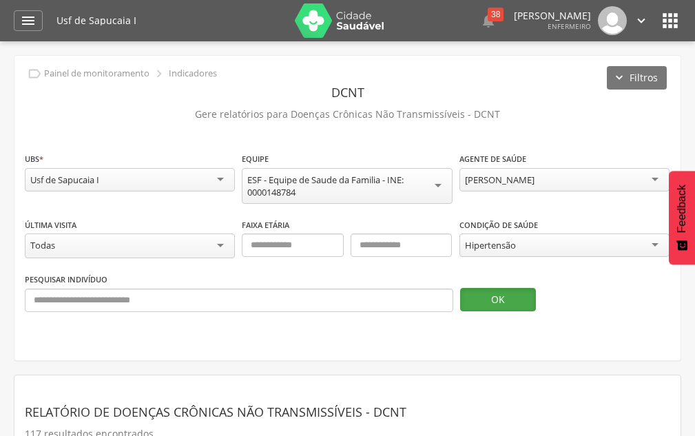
click at [494, 294] on button "OK" at bounding box center [498, 299] width 76 height 23
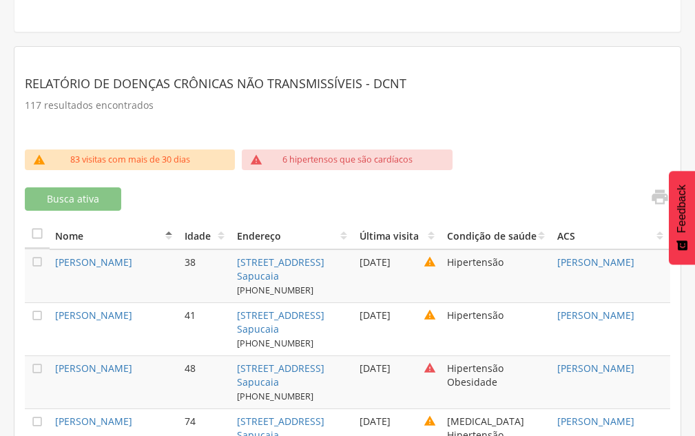
scroll to position [413, 0]
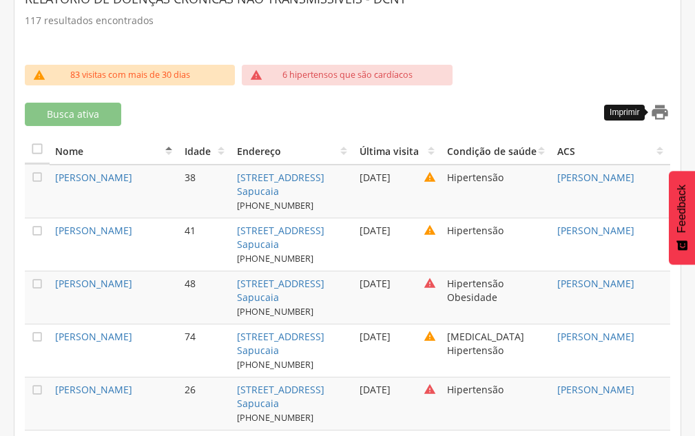
click at [668, 109] on icon "" at bounding box center [659, 112] width 19 height 19
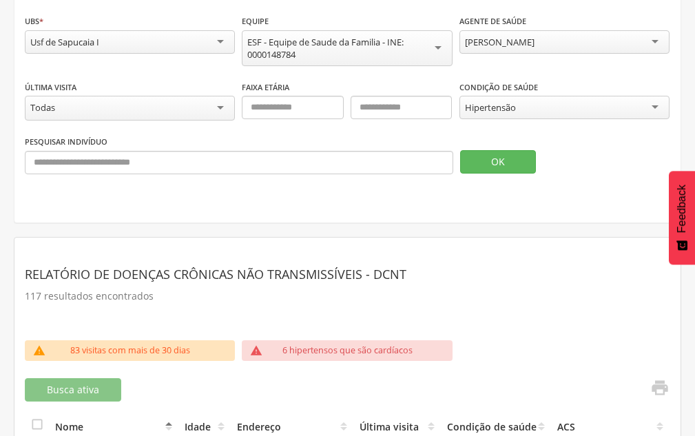
scroll to position [0, 0]
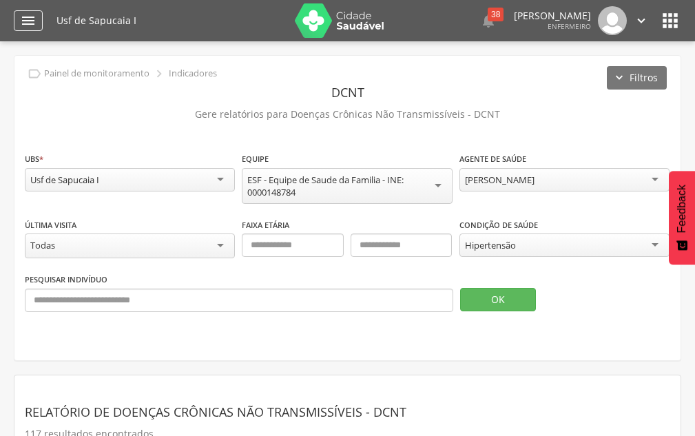
click at [23, 19] on icon "" at bounding box center [28, 20] width 17 height 17
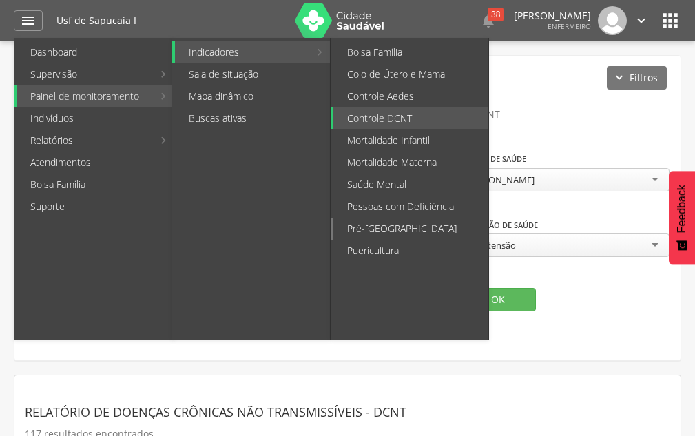
click at [382, 227] on link "Pré-[GEOGRAPHIC_DATA]" at bounding box center [411, 229] width 155 height 22
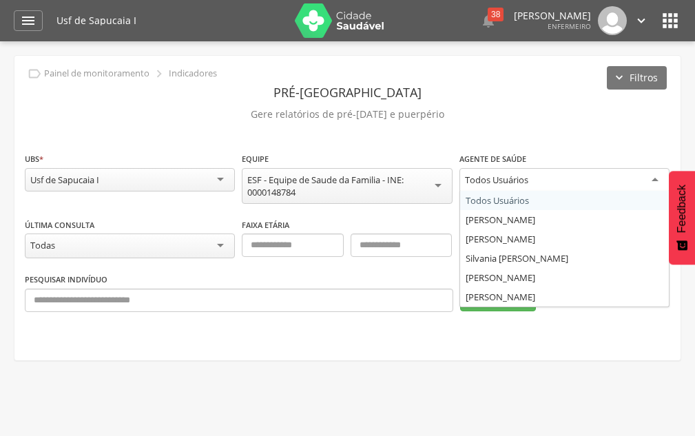
click at [489, 178] on div "Todos Usuários" at bounding box center [496, 180] width 63 height 12
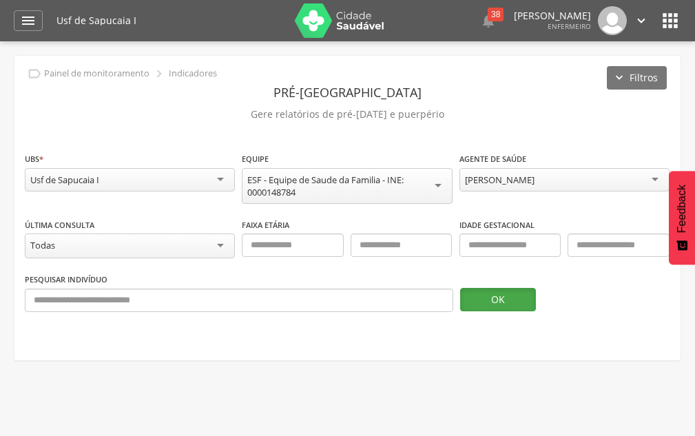
click at [474, 294] on button "OK" at bounding box center [498, 299] width 76 height 23
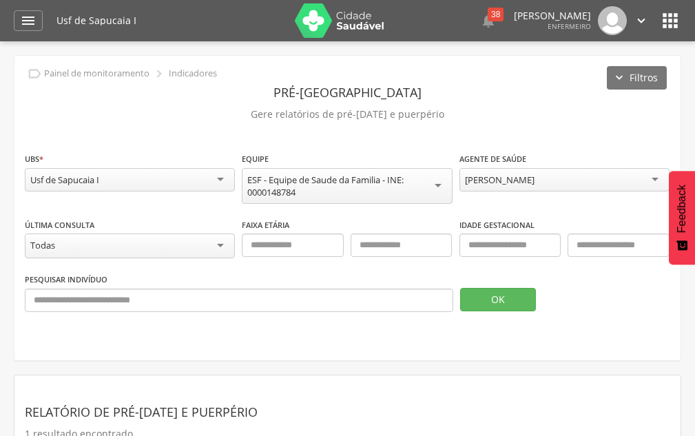
click at [518, 176] on div "[PERSON_NAME]" at bounding box center [500, 180] width 70 height 12
click at [477, 296] on button "OK" at bounding box center [498, 299] width 76 height 23
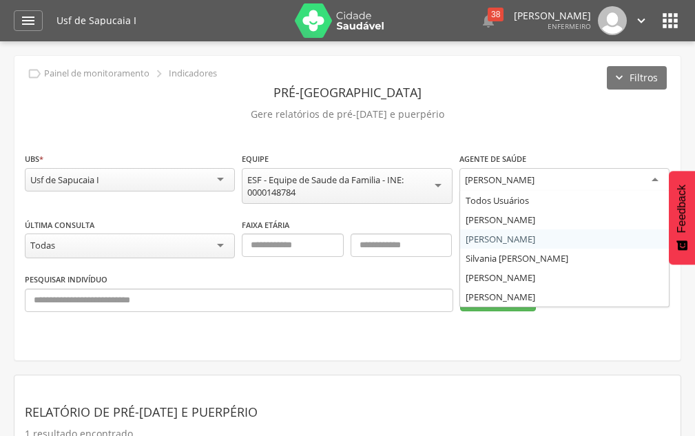
click at [503, 183] on div "[PERSON_NAME]" at bounding box center [500, 180] width 70 height 12
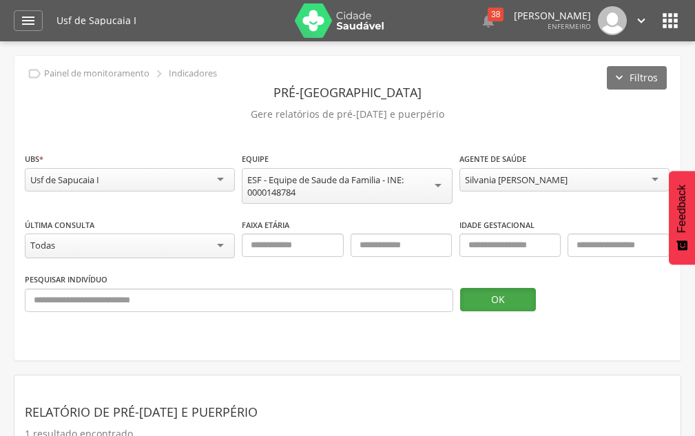
drag, startPoint x: 472, startPoint y: 309, endPoint x: 471, endPoint y: 298, distance: 11.0
click at [472, 309] on button "OK" at bounding box center [498, 299] width 76 height 23
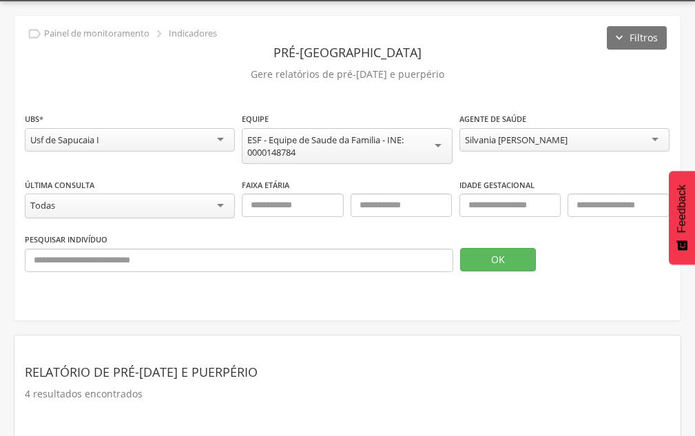
scroll to position [21, 0]
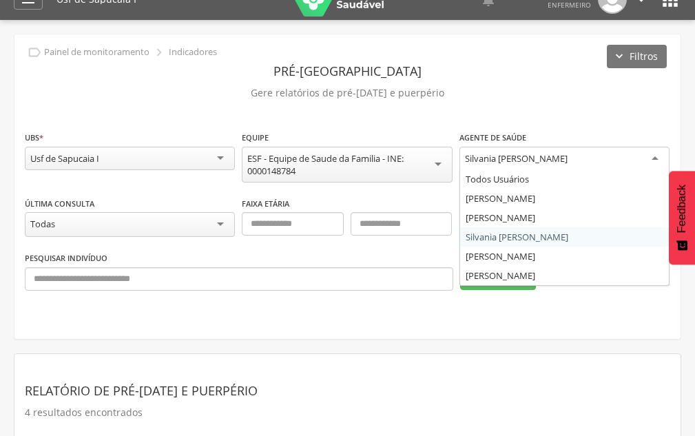
click at [534, 158] on div "Silvania [PERSON_NAME]" at bounding box center [516, 158] width 103 height 12
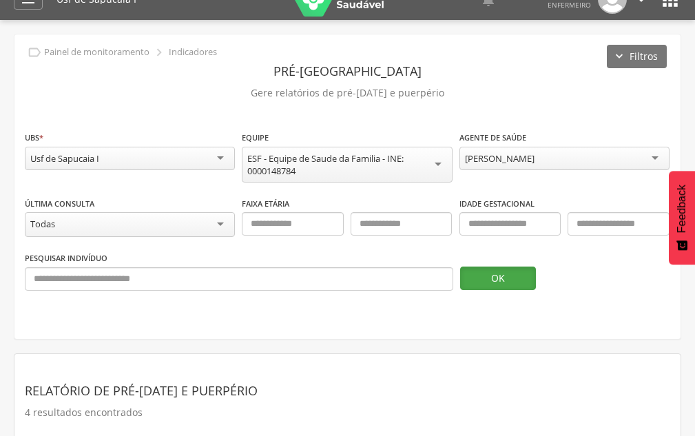
click at [489, 279] on button "OK" at bounding box center [498, 278] width 76 height 23
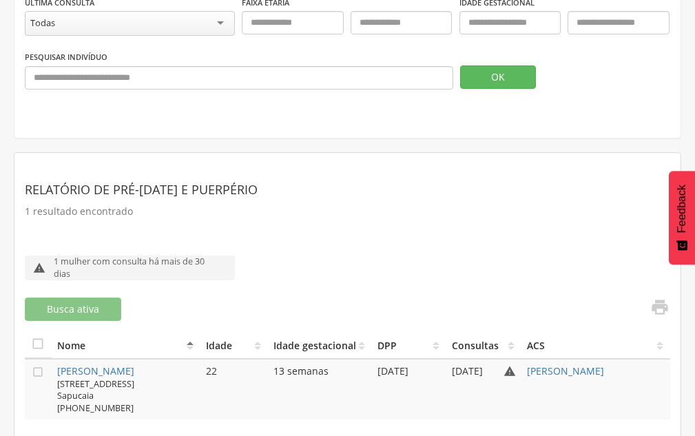
scroll to position [229, 0]
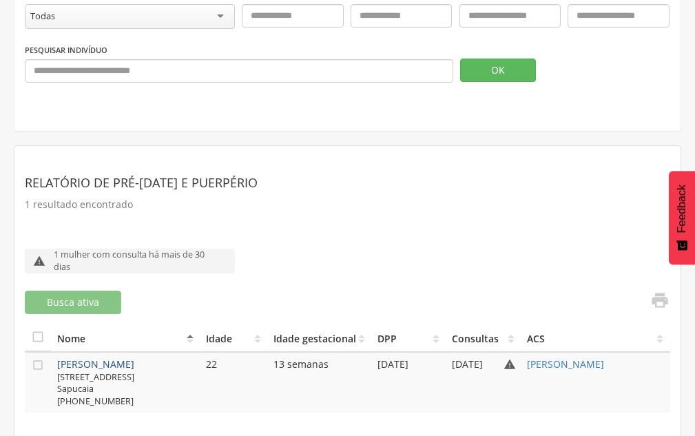
click at [103, 367] on link "[PERSON_NAME]" at bounding box center [95, 364] width 77 height 13
type input "**********"
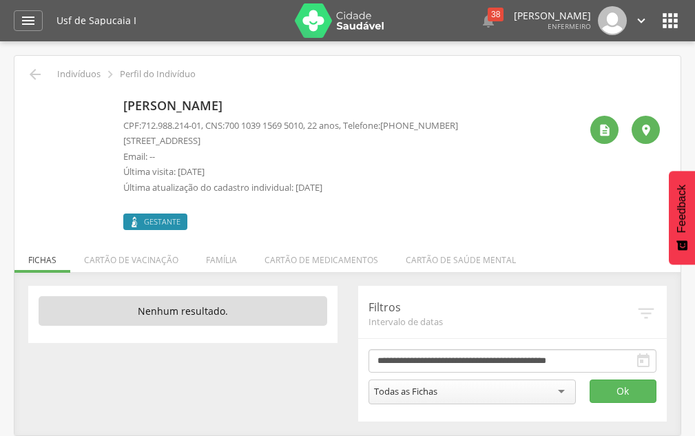
scroll to position [41, 0]
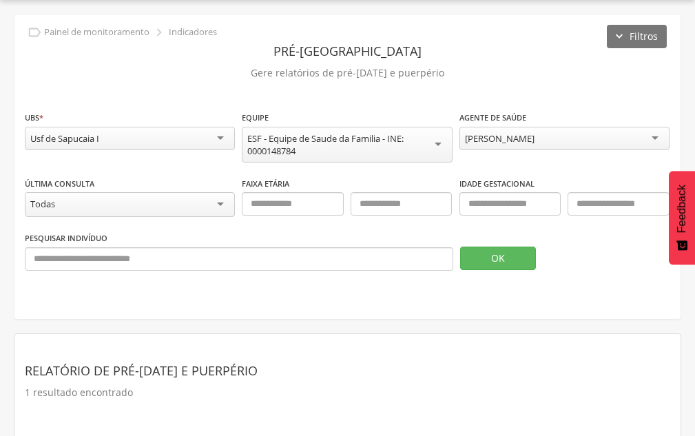
click at [465, 137] on div "[PERSON_NAME]" at bounding box center [500, 138] width 70 height 12
click at [485, 261] on button "OK" at bounding box center [498, 258] width 76 height 23
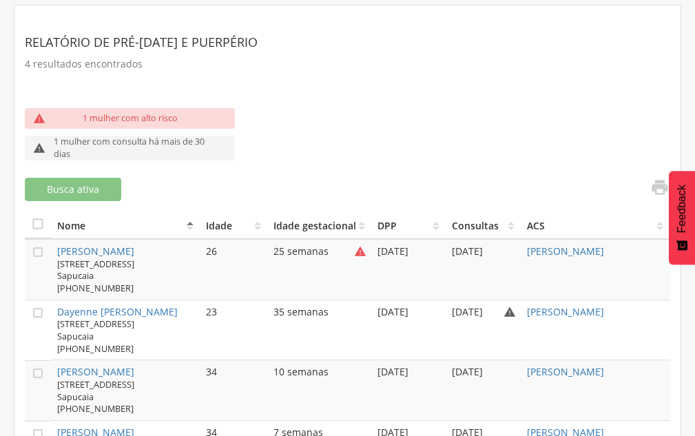
scroll to position [450, 0]
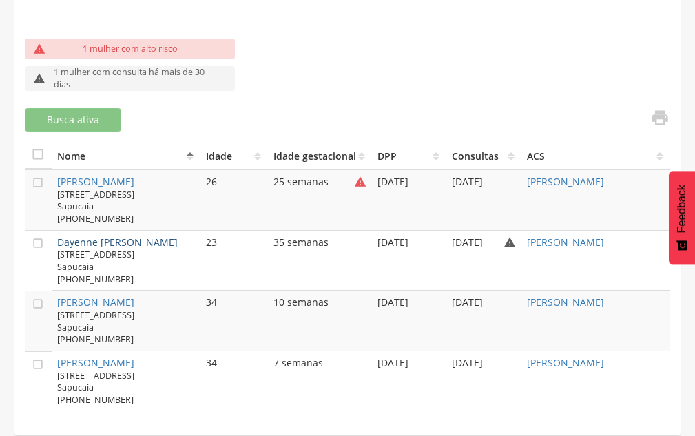
click at [147, 236] on link "Dayenne [PERSON_NAME]" at bounding box center [117, 242] width 121 height 13
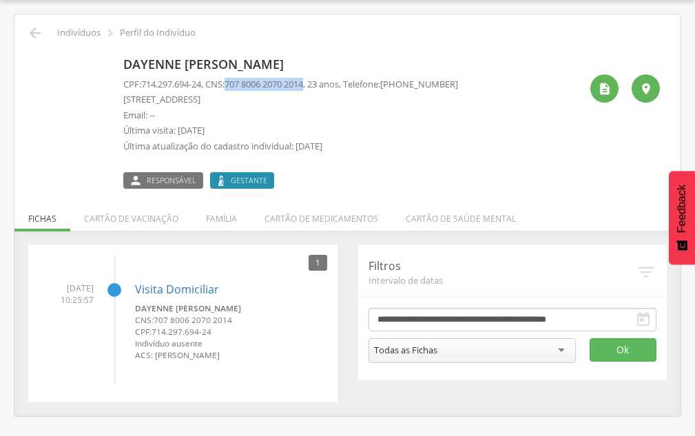
drag, startPoint x: 232, startPoint y: 81, endPoint x: 318, endPoint y: 87, distance: 85.6
click at [318, 87] on p "CPF: 714.297.694-24 , CNS: [PHONE_NUMBER] , 23 anos, Telefone: [PHONE_NUMBER]" at bounding box center [290, 84] width 335 height 13
copy p "707 8006 2070 2014"
